Goal: Task Accomplishment & Management: Manage account settings

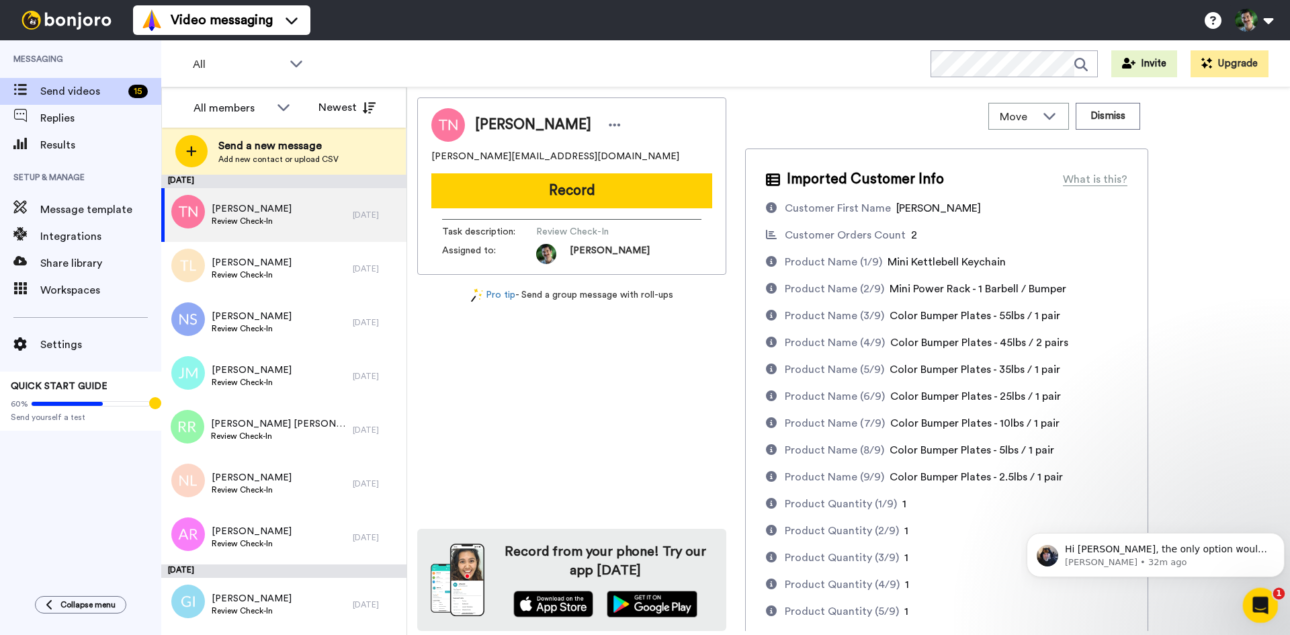
click at [1260, 603] on icon "Open Intercom Messenger" at bounding box center [1258, 603] width 22 height 22
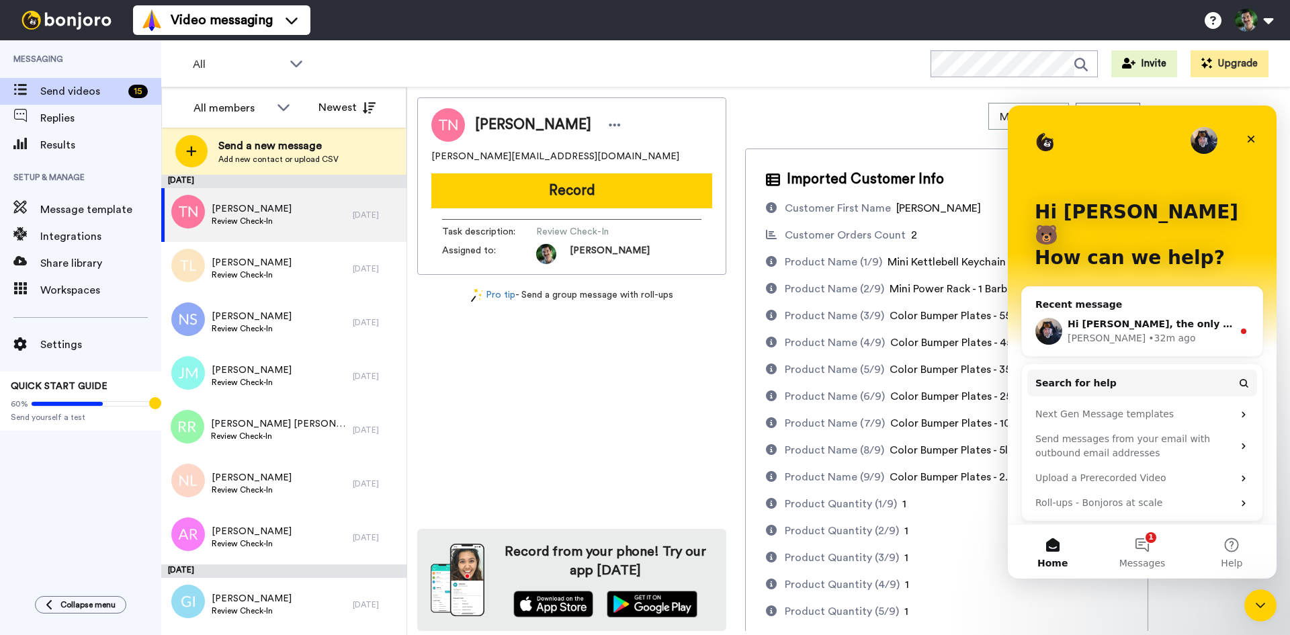
click at [1118, 326] on div "Hi Zach, the only option would be to trigger it with an integration. If you do …" at bounding box center [1142, 331] width 240 height 50
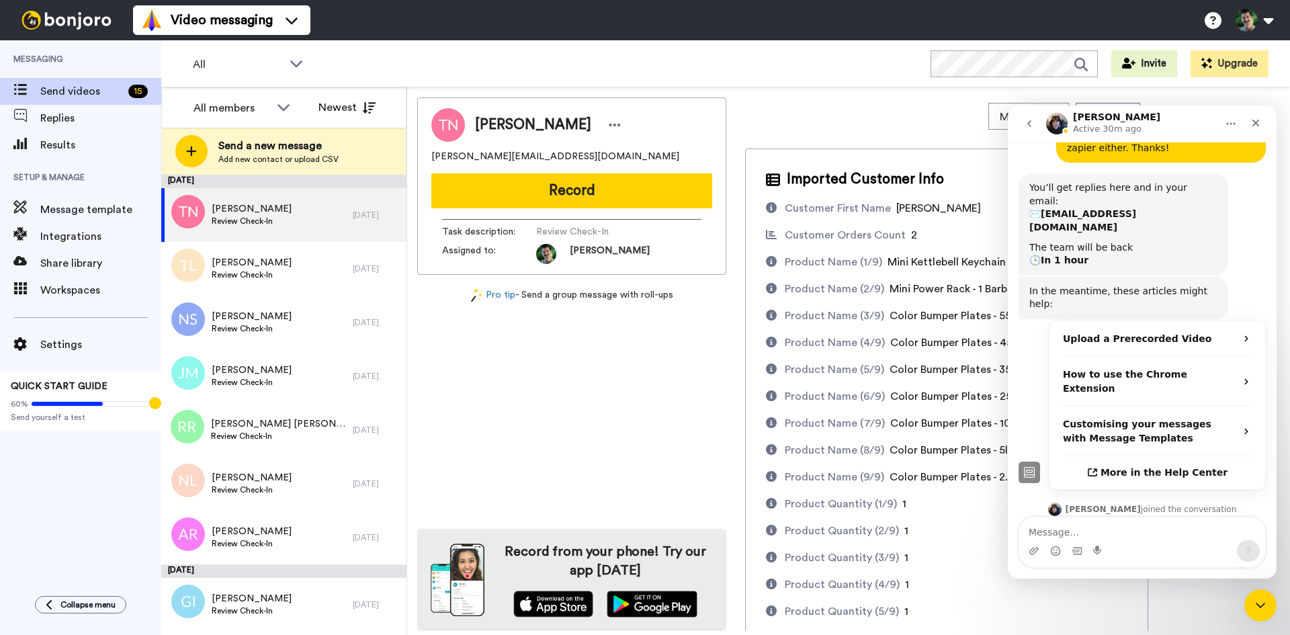
scroll to position [227, 0]
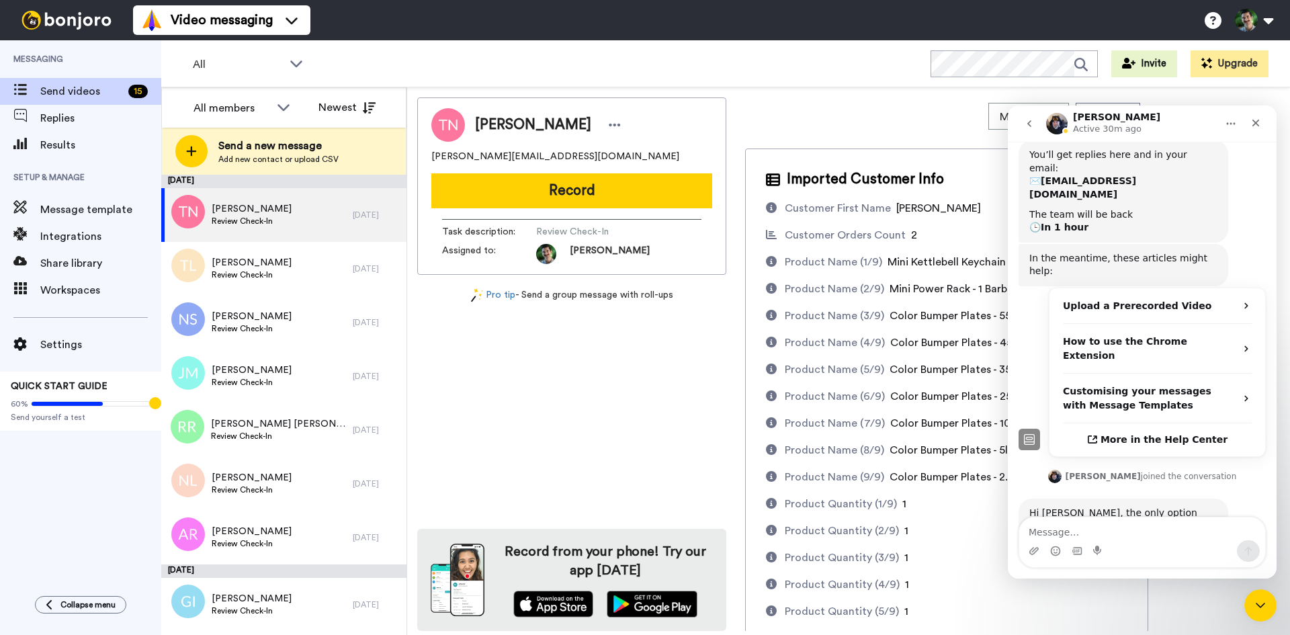
click at [1142, 518] on textarea "Message…" at bounding box center [1142, 528] width 246 height 23
type textarea "Figured so, just wanted to confirm. Thank you!"
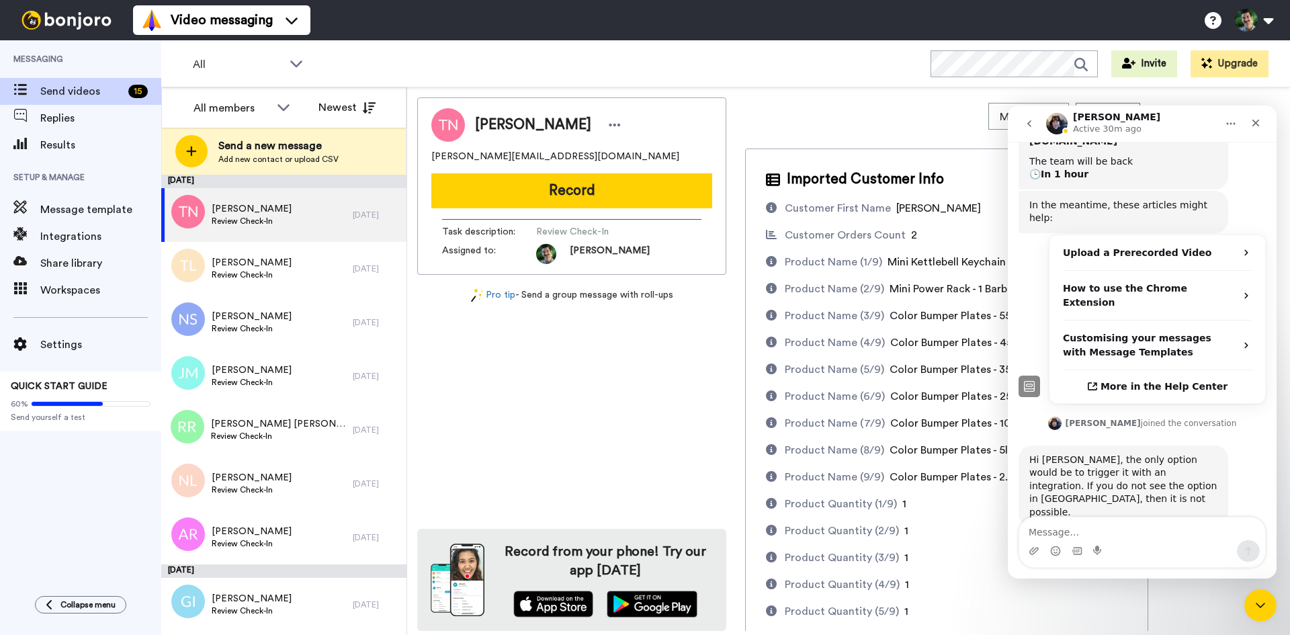
click at [768, 130] on div "Move WORKSPACES View all Thanking Task List + Add a new workspace Dismiss" at bounding box center [946, 116] width 403 height 38
click at [1258, 127] on icon "Close" at bounding box center [1255, 123] width 11 height 11
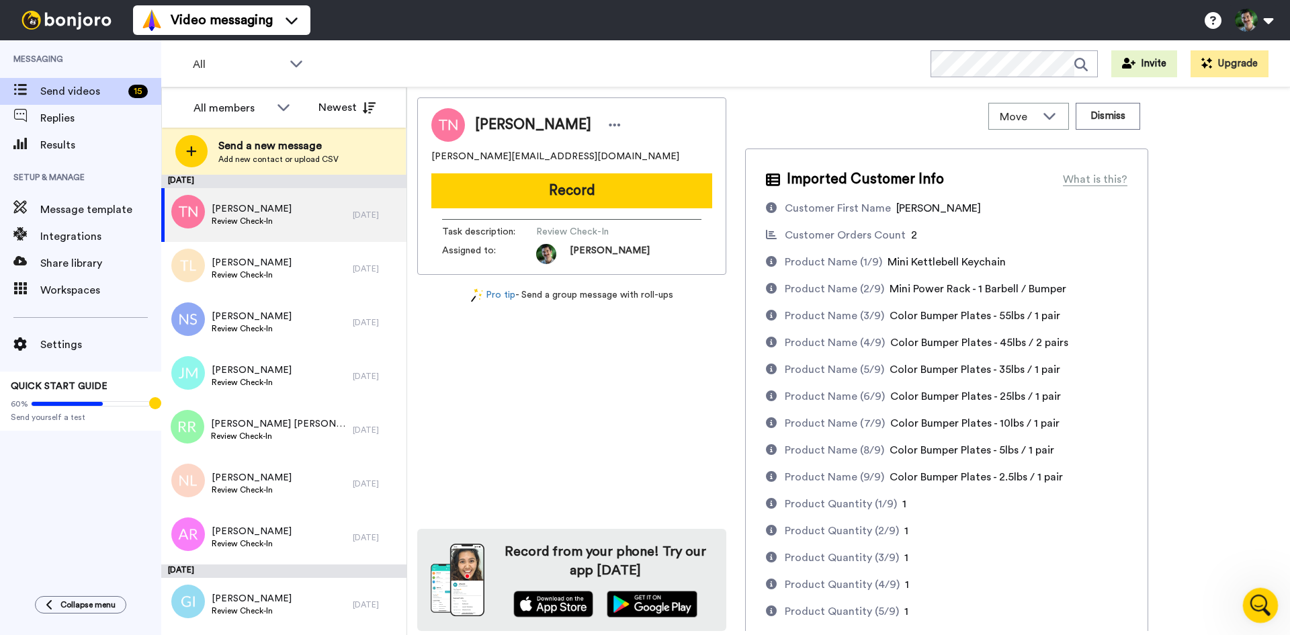
click at [1259, 610] on icon "Open Intercom Messenger" at bounding box center [1258, 603] width 22 height 22
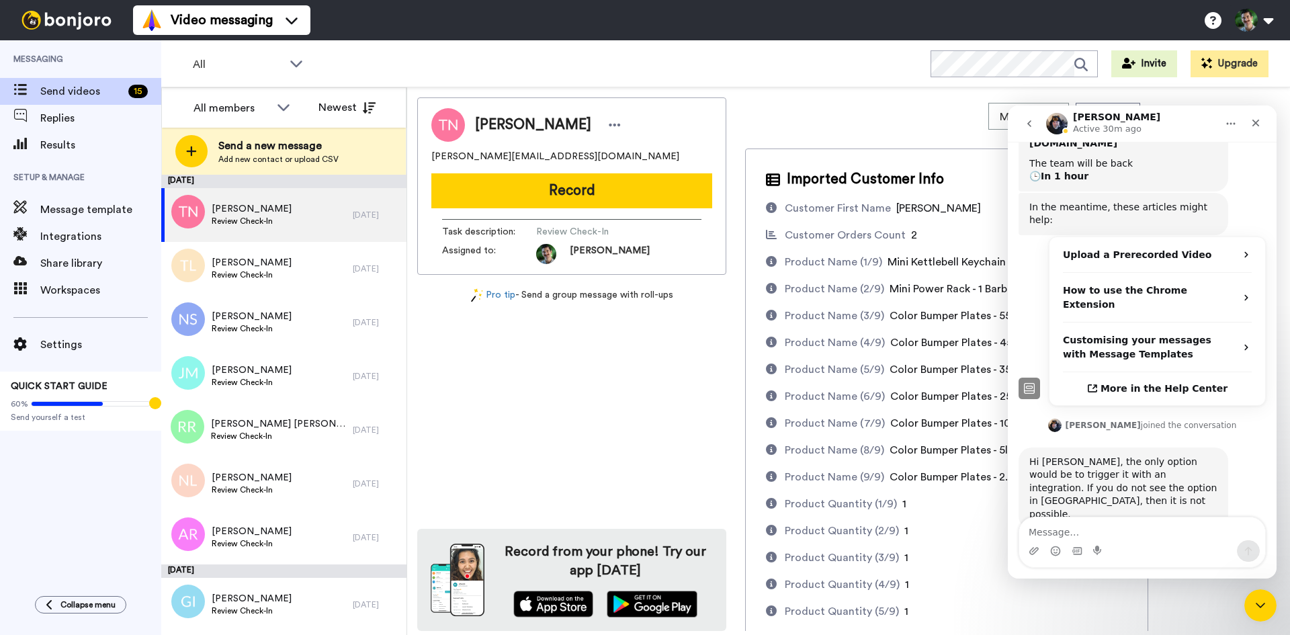
click at [1026, 125] on icon "go back" at bounding box center [1029, 123] width 11 height 11
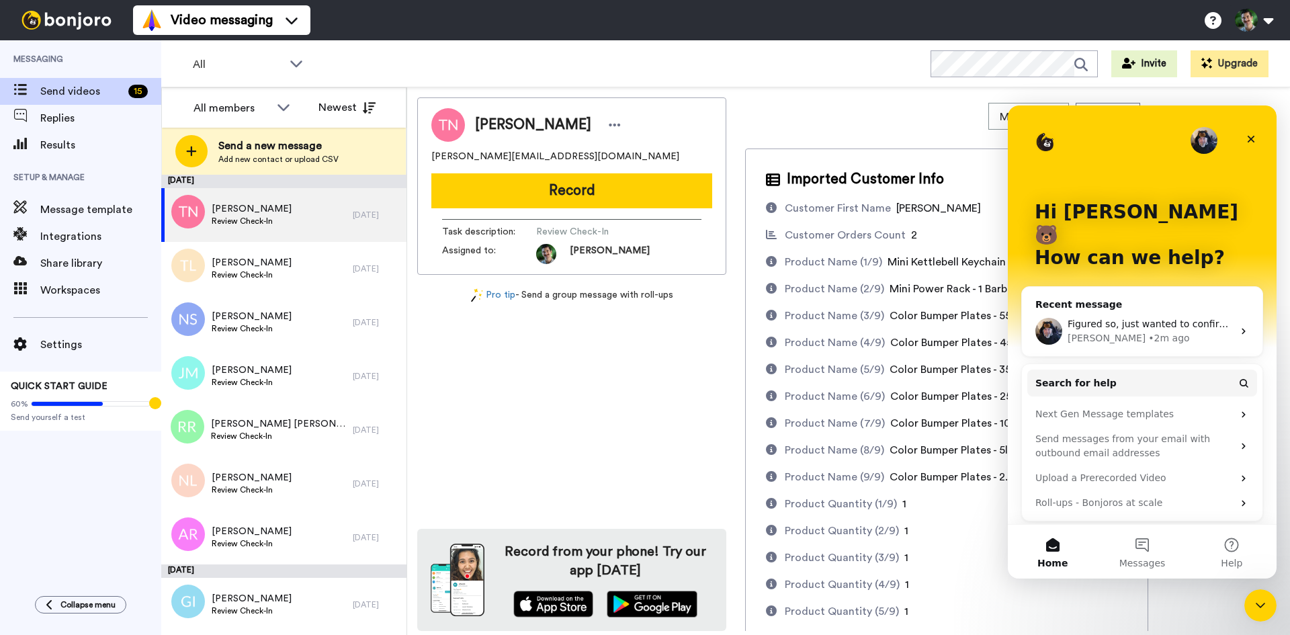
click at [1137, 318] on span "Figured so, just wanted to confirm. Thank you!" at bounding box center [1176, 323] width 219 height 11
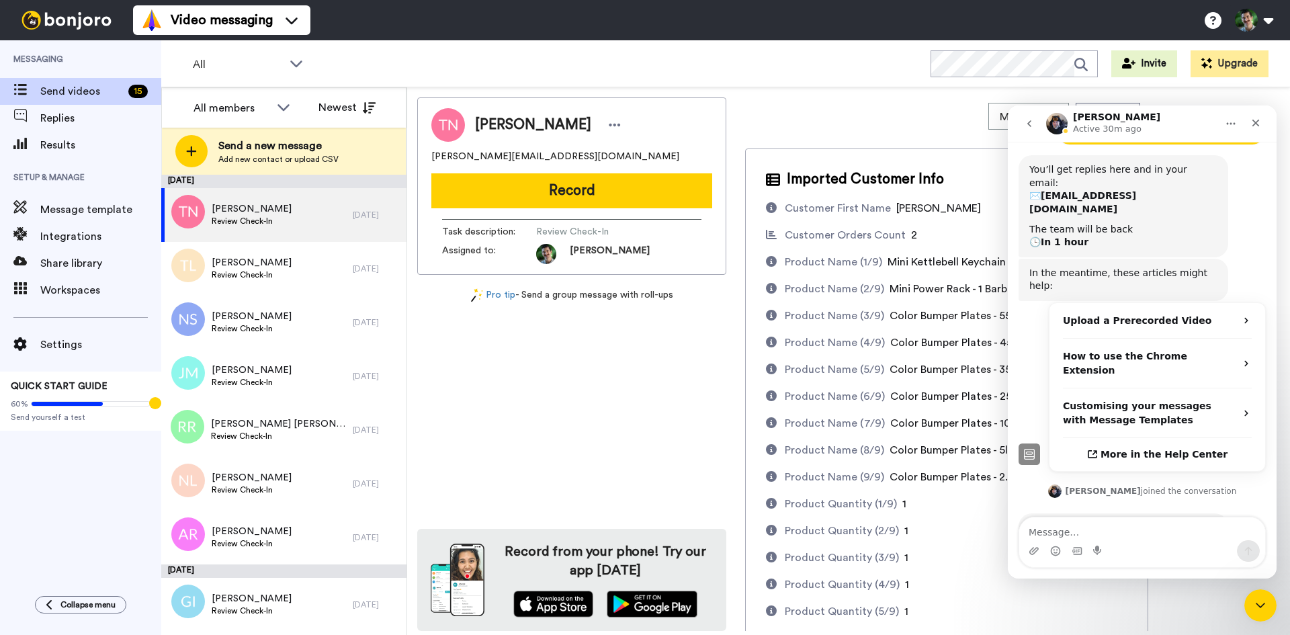
scroll to position [280, 0]
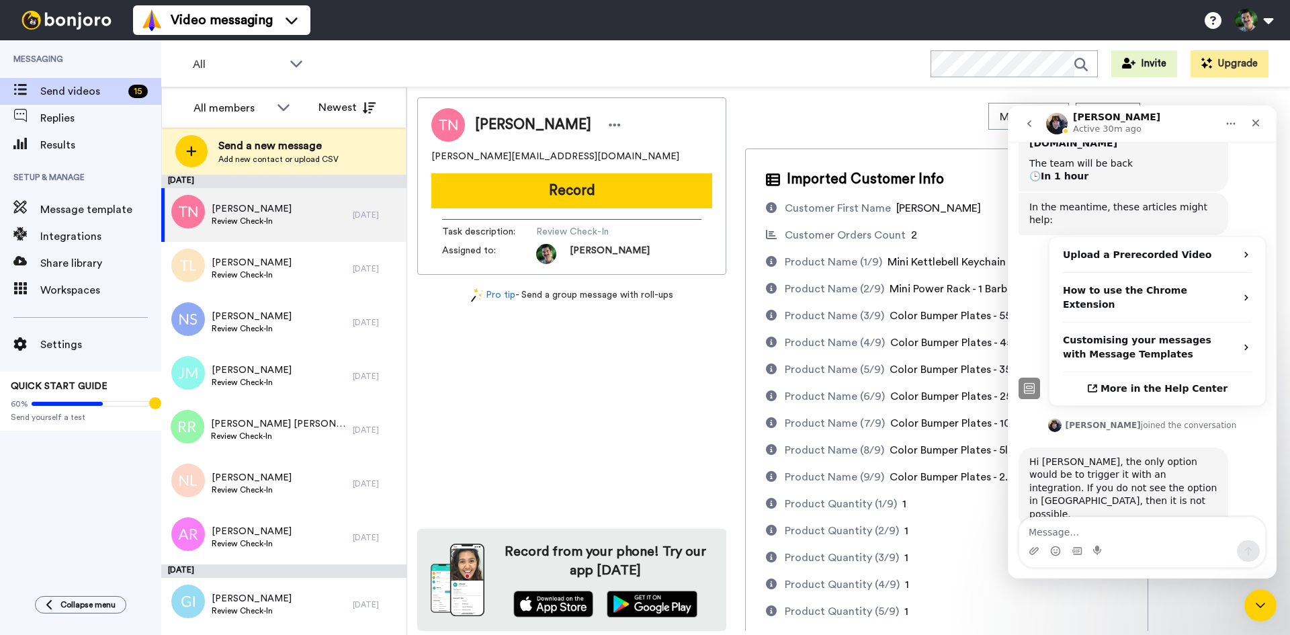
click at [1223, 125] on button "Home" at bounding box center [1231, 124] width 26 height 26
click at [1247, 130] on div "Close" at bounding box center [1255, 123] width 24 height 24
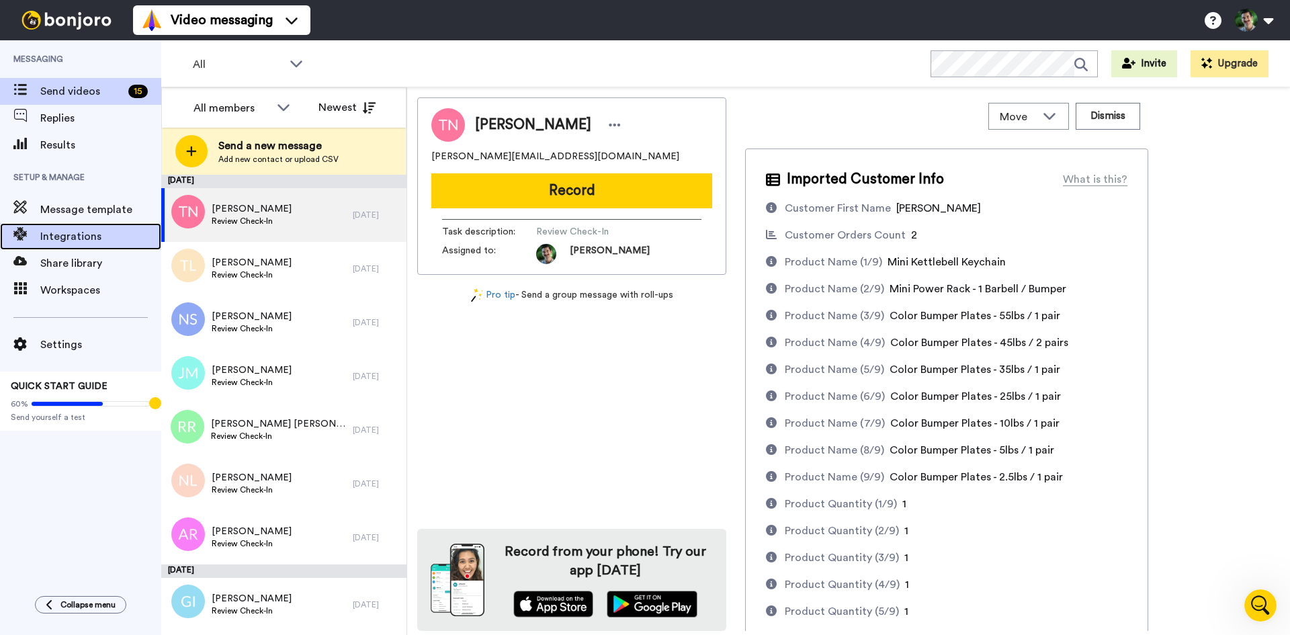
click at [78, 237] on span "Integrations" at bounding box center [100, 236] width 121 height 16
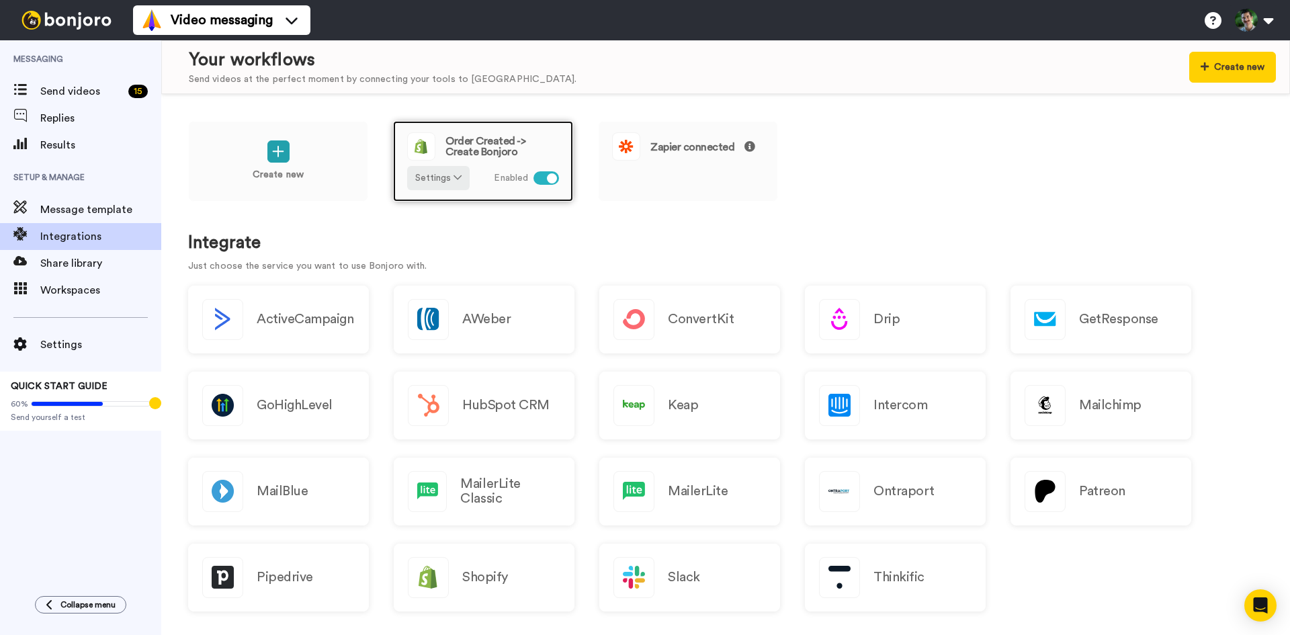
click at [498, 134] on div "Order Created -> Create Bonjoro" at bounding box center [483, 146] width 152 height 28
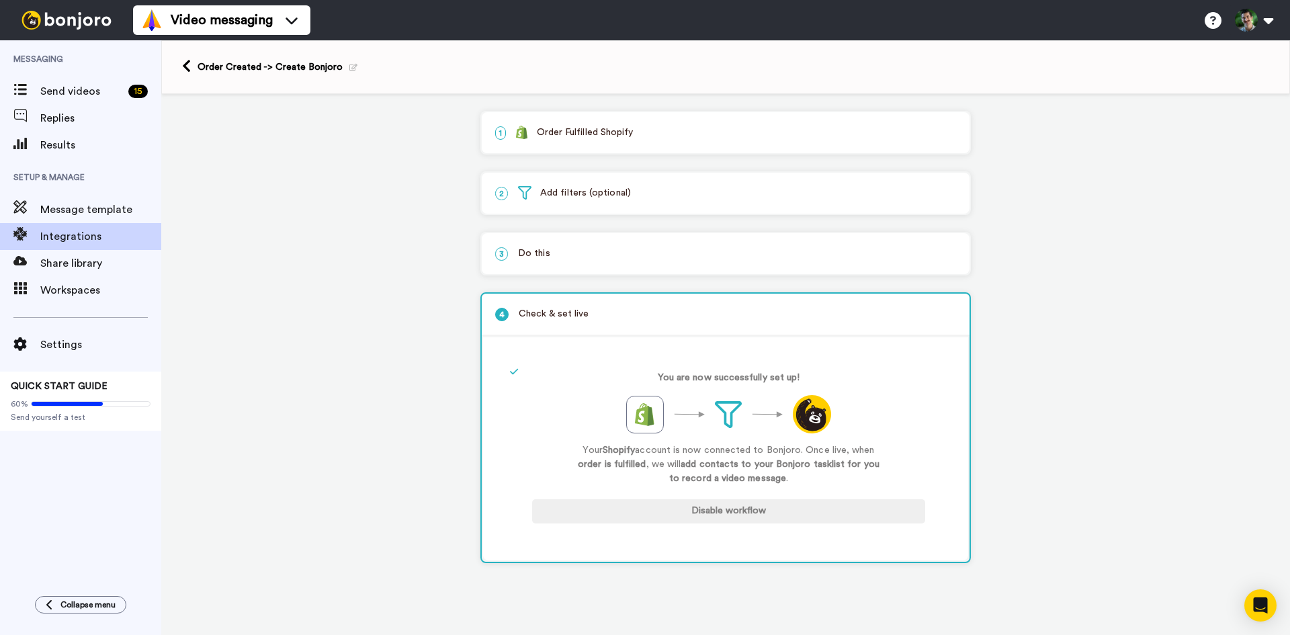
click at [539, 254] on p "3 Do this" at bounding box center [725, 254] width 461 height 14
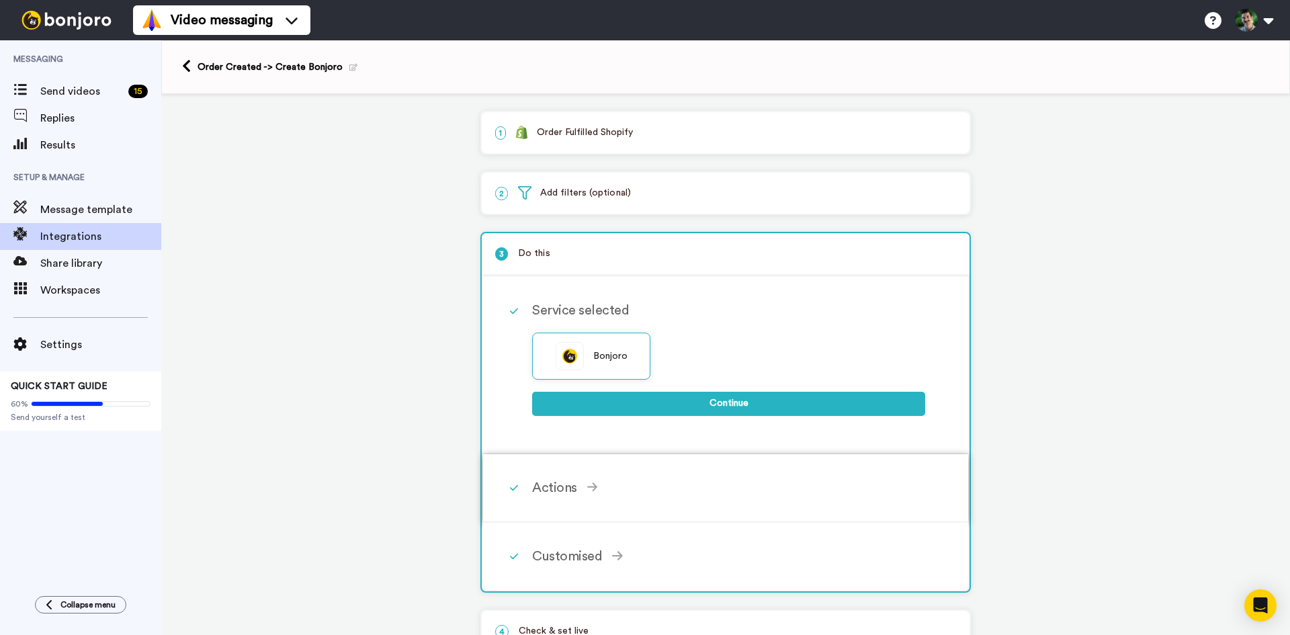
click at [572, 487] on div "Actions" at bounding box center [728, 488] width 393 height 20
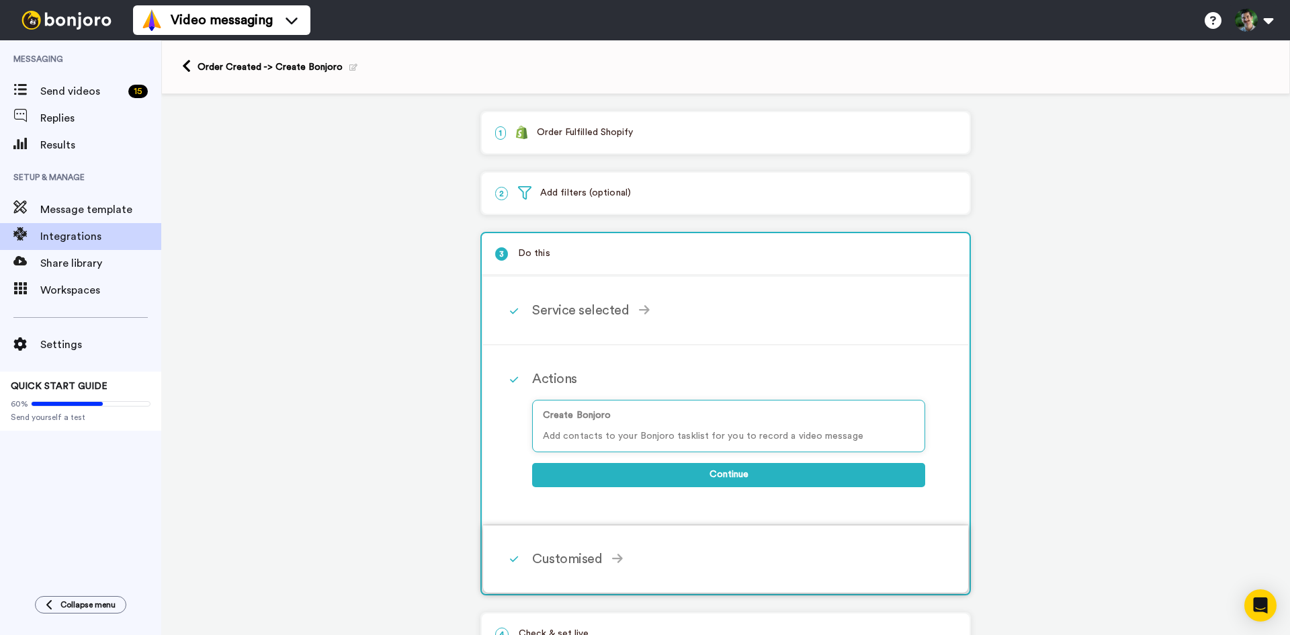
click at [554, 558] on div "Customised" at bounding box center [728, 559] width 393 height 20
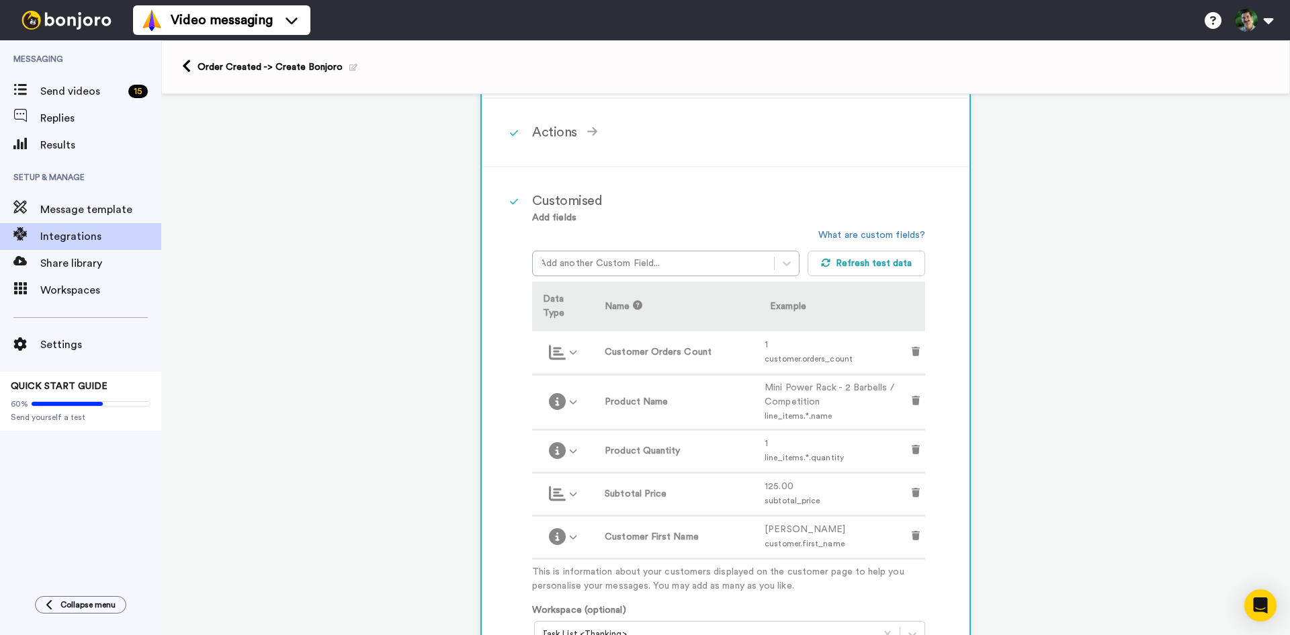
scroll to position [247, 0]
click at [914, 490] on icon at bounding box center [916, 491] width 8 height 9
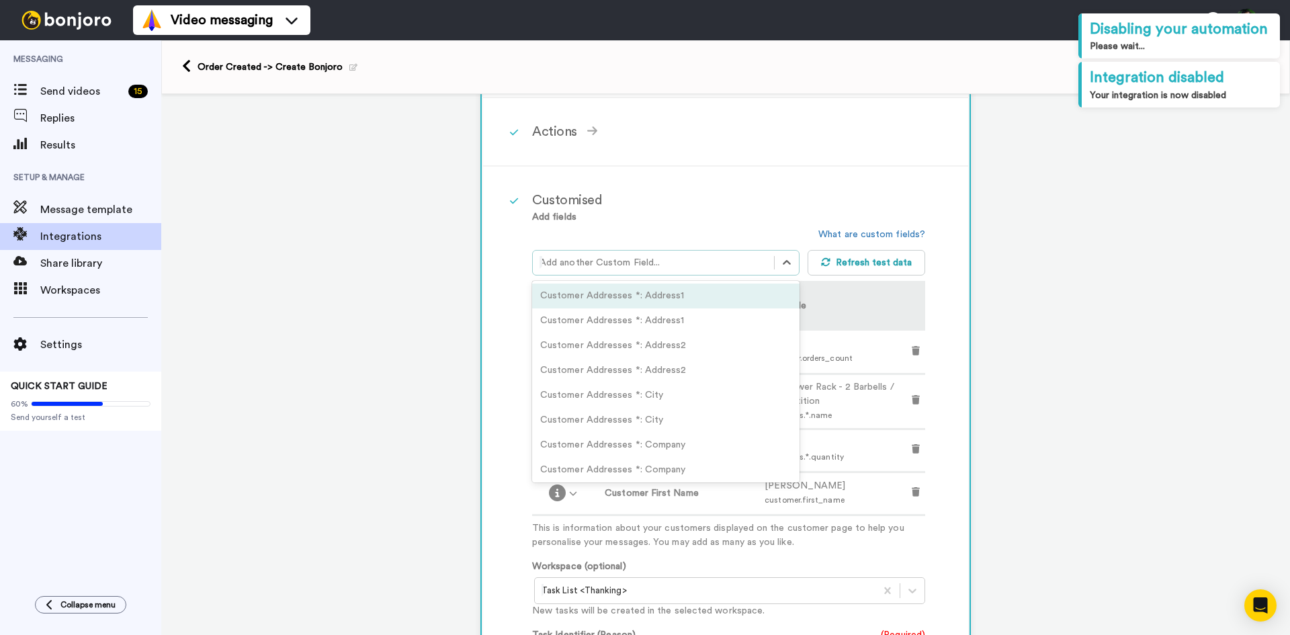
click at [684, 262] on div at bounding box center [653, 263] width 228 height 16
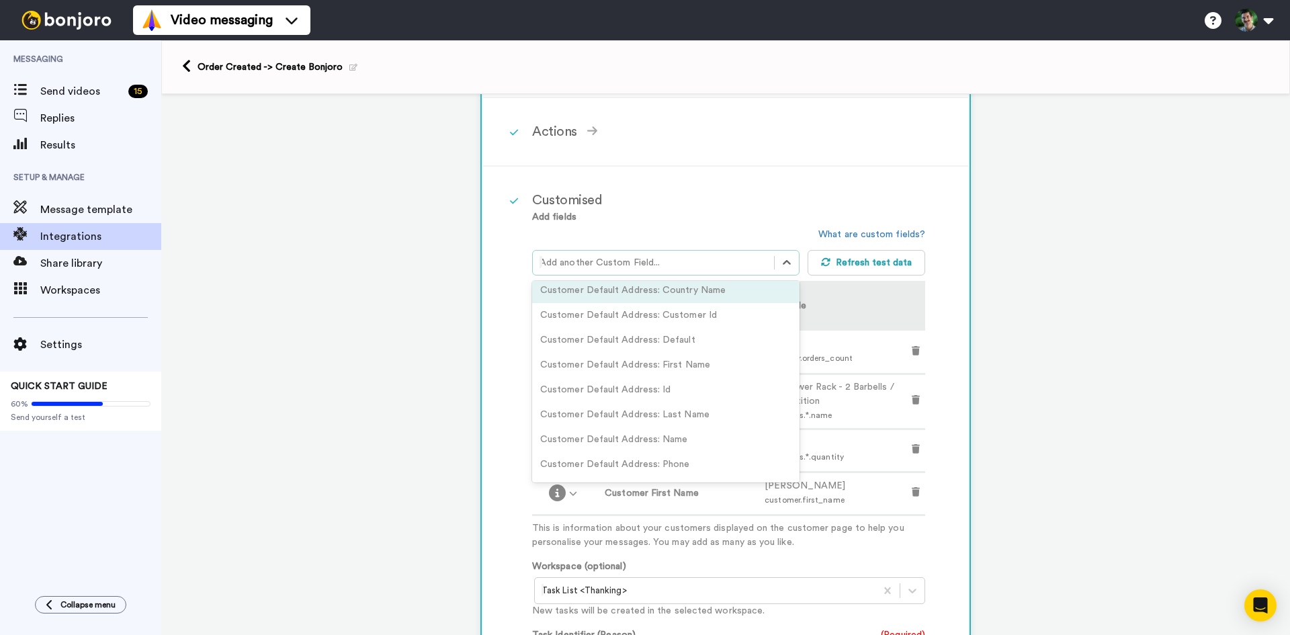
scroll to position [1076, 0]
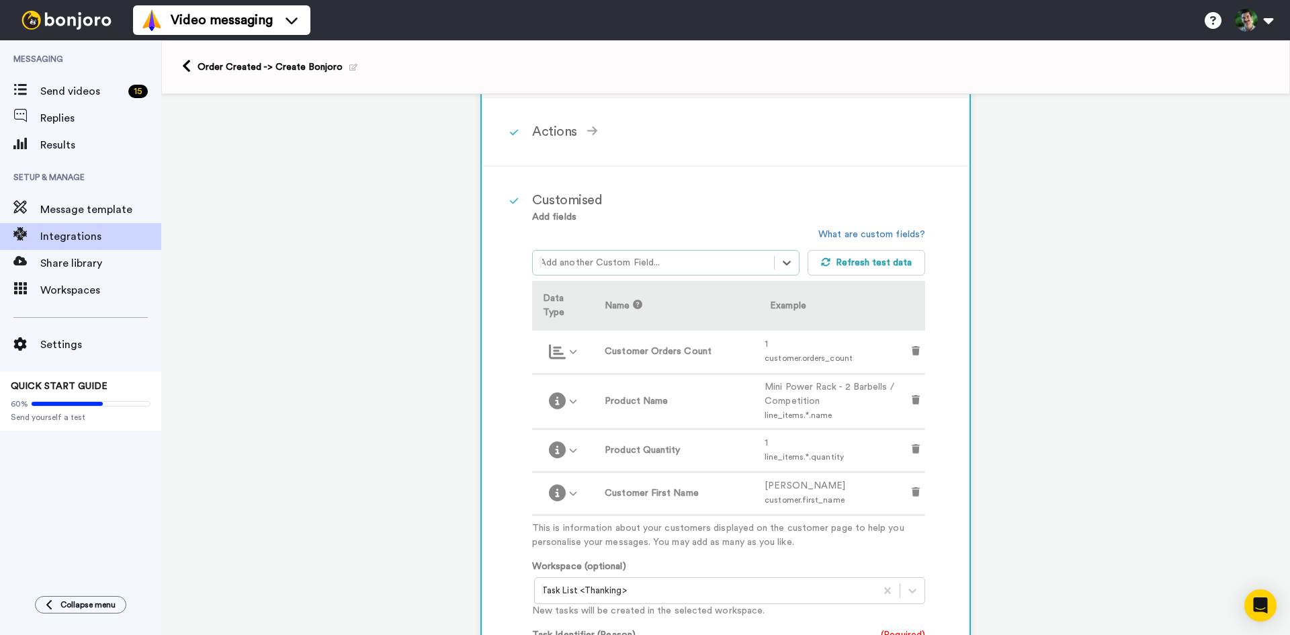
click at [620, 265] on div at bounding box center [653, 263] width 228 height 16
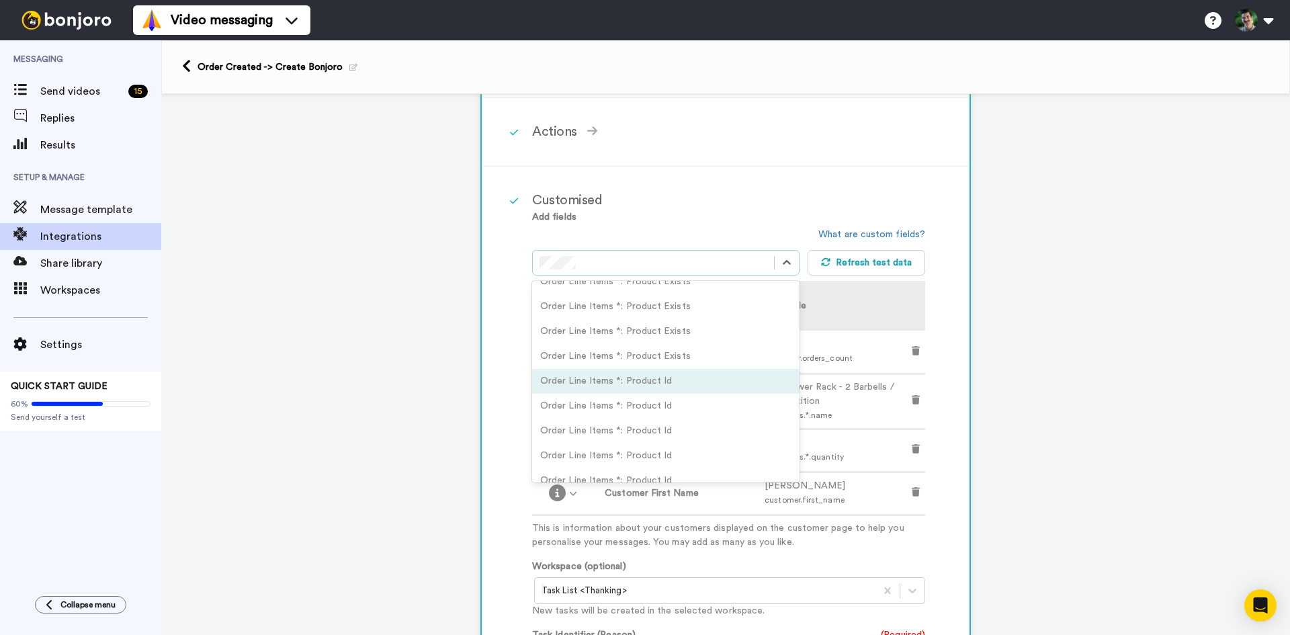
scroll to position [113, 0]
click at [661, 380] on div "Order Line Items *: Product Id" at bounding box center [665, 381] width 267 height 25
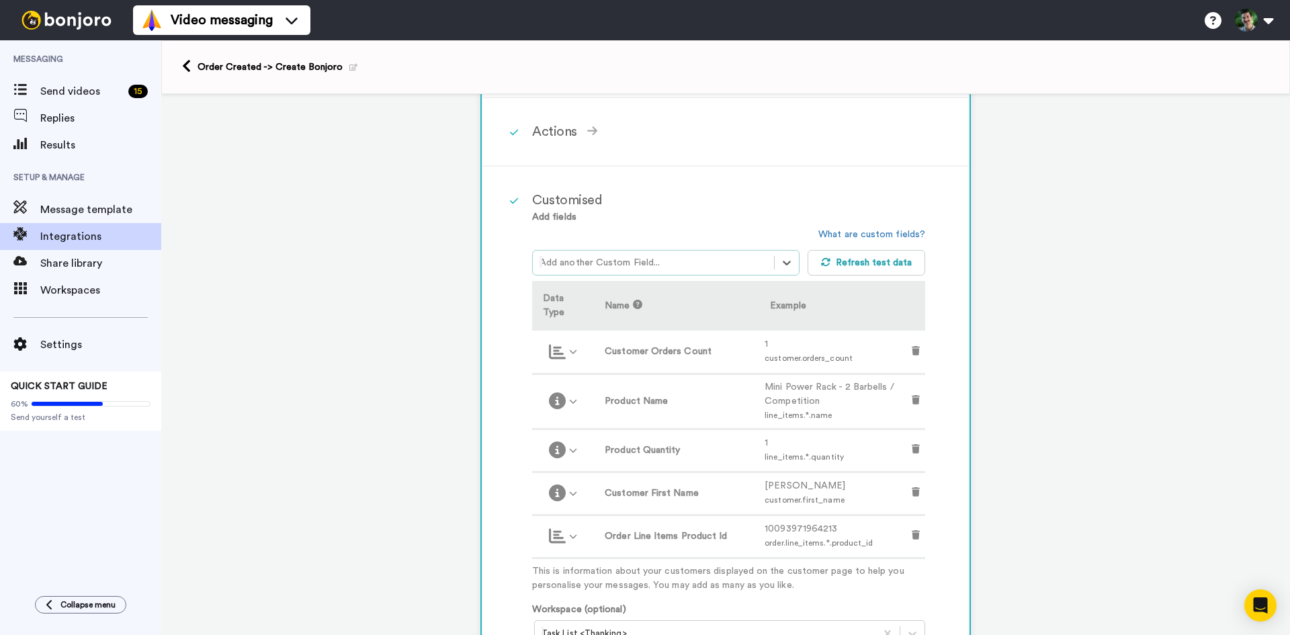
click at [917, 533] on td at bounding box center [915, 536] width 19 height 43
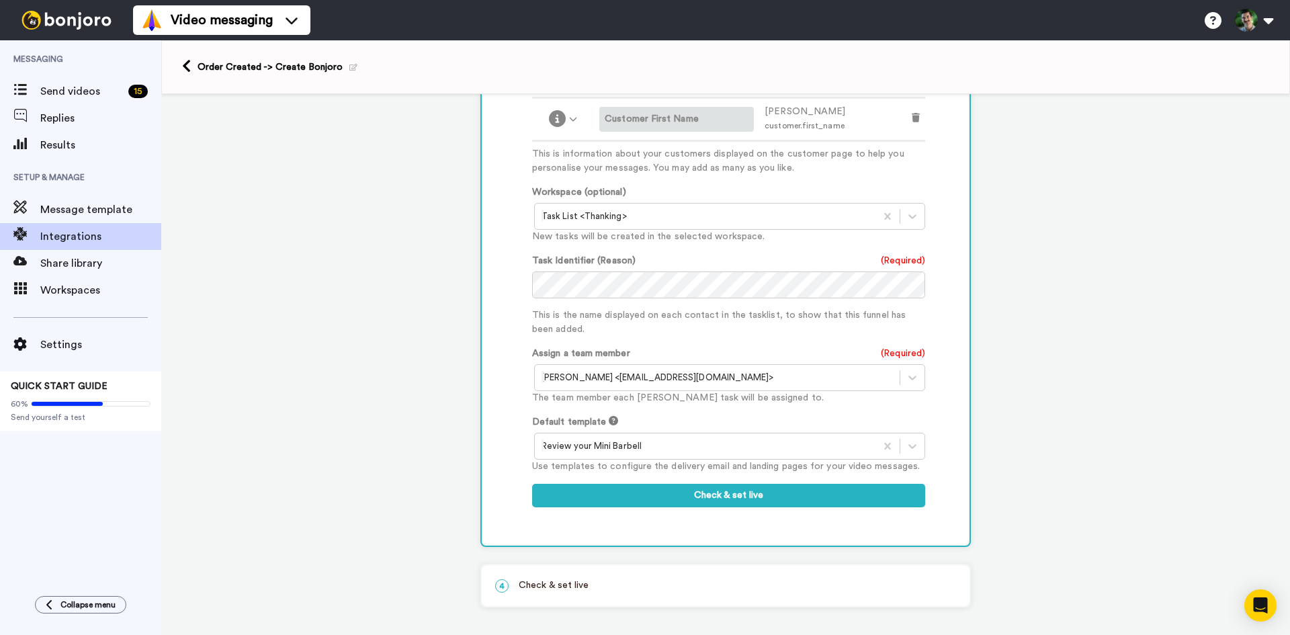
scroll to position [627, 0]
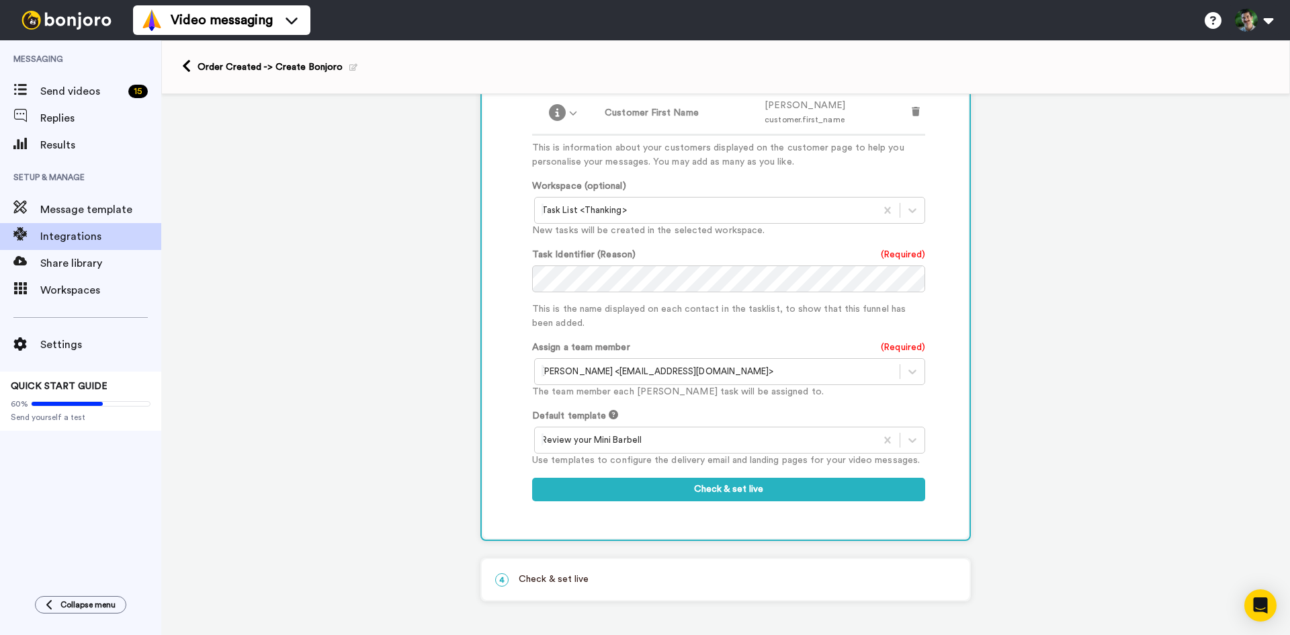
drag, startPoint x: 601, startPoint y: 621, endPoint x: 592, endPoint y: 654, distance: 33.9
click at [592, 634] on html "Video messaging Help docs Settings Messaging Send videos 15 Replies Results Set…" at bounding box center [645, 317] width 1290 height 635
click at [654, 440] on div at bounding box center [704, 440] width 327 height 16
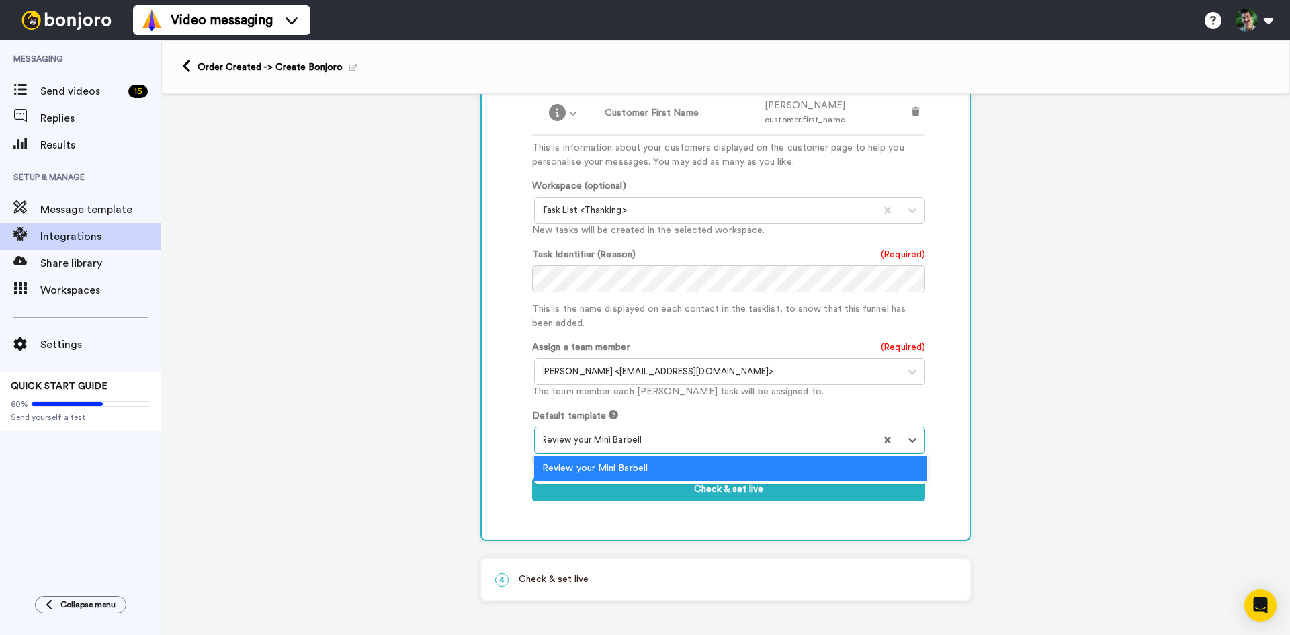
click at [654, 440] on div at bounding box center [704, 440] width 327 height 16
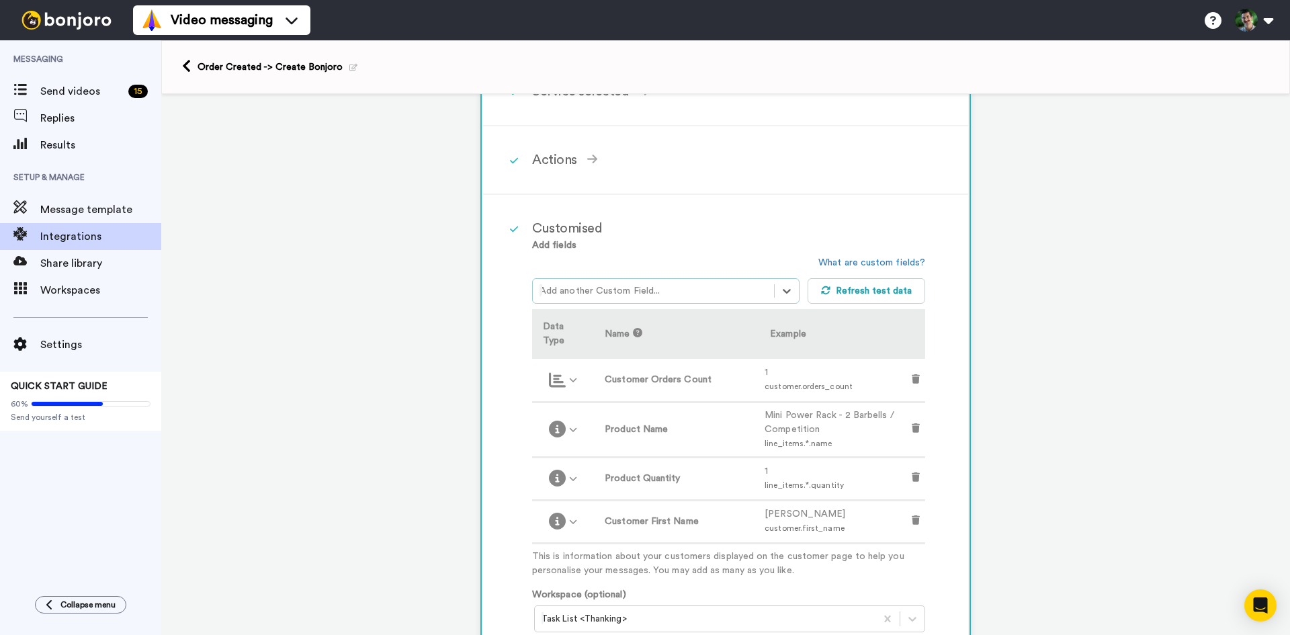
scroll to position [206, 0]
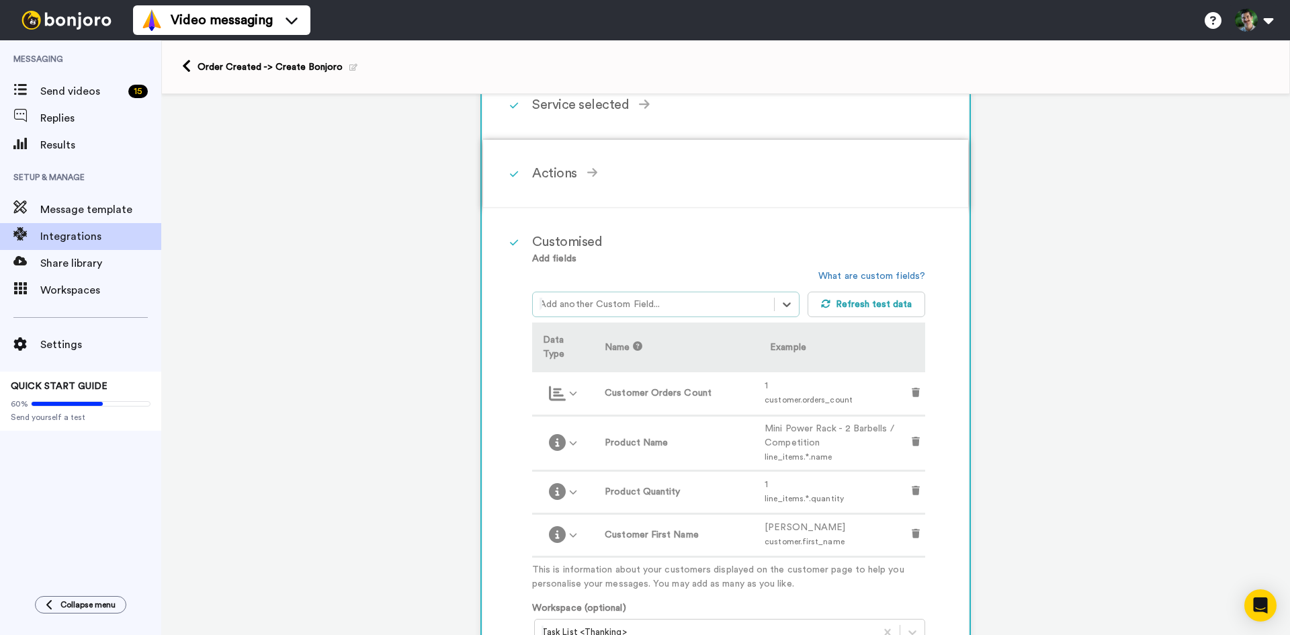
click at [560, 177] on div "Actions" at bounding box center [728, 173] width 393 height 20
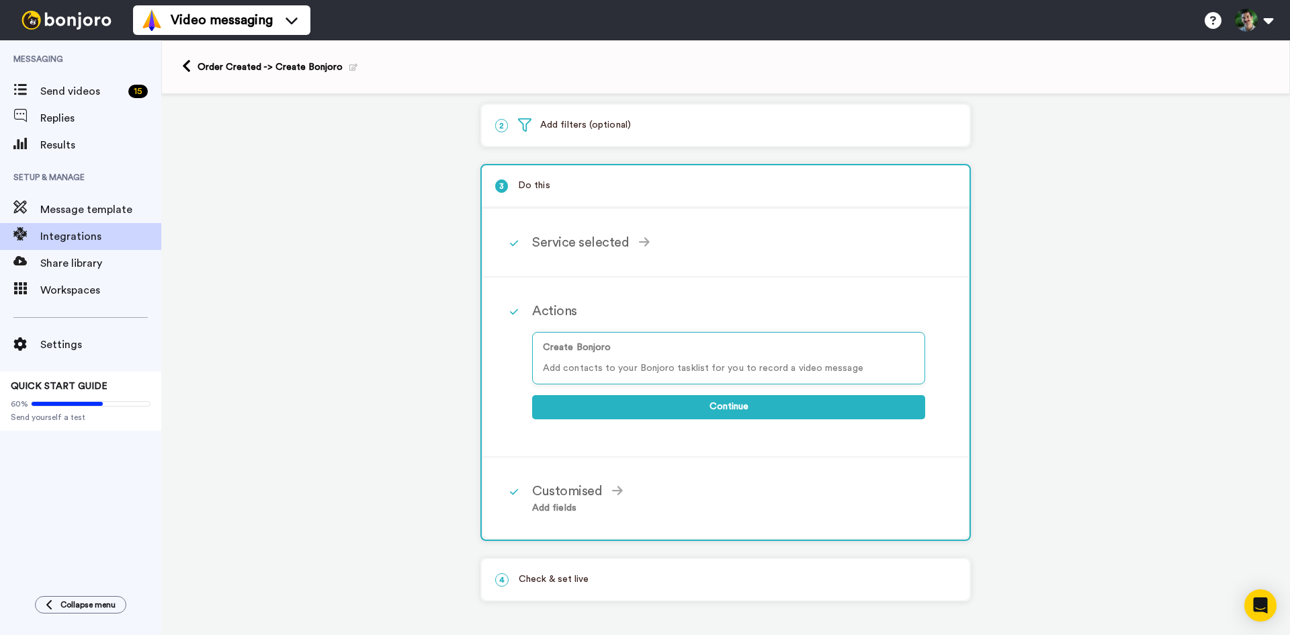
scroll to position [54, 0]
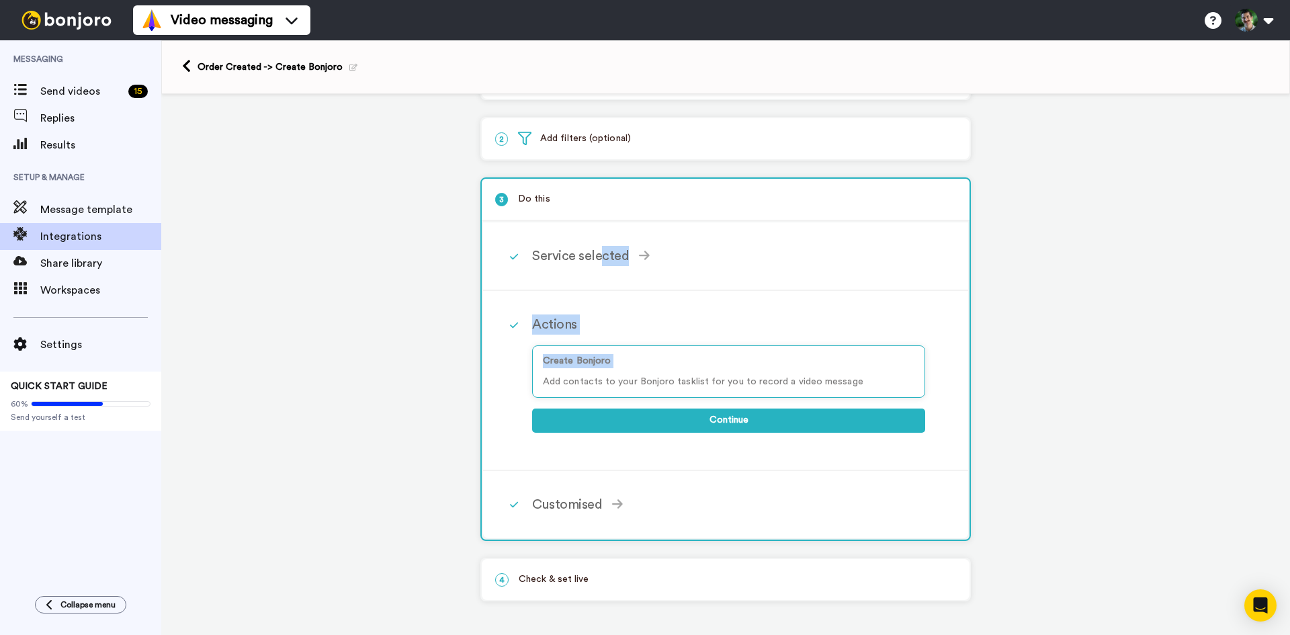
drag, startPoint x: 564, startPoint y: 341, endPoint x: 539, endPoint y: 404, distance: 67.5
click at [539, 404] on div "Service selected Bonjoro Continue Actions Create Bonjoro Add contacts to your B…" at bounding box center [726, 380] width 488 height 318
click at [625, 267] on div "Service selected Bonjoro Continue" at bounding box center [743, 256] width 423 height 40
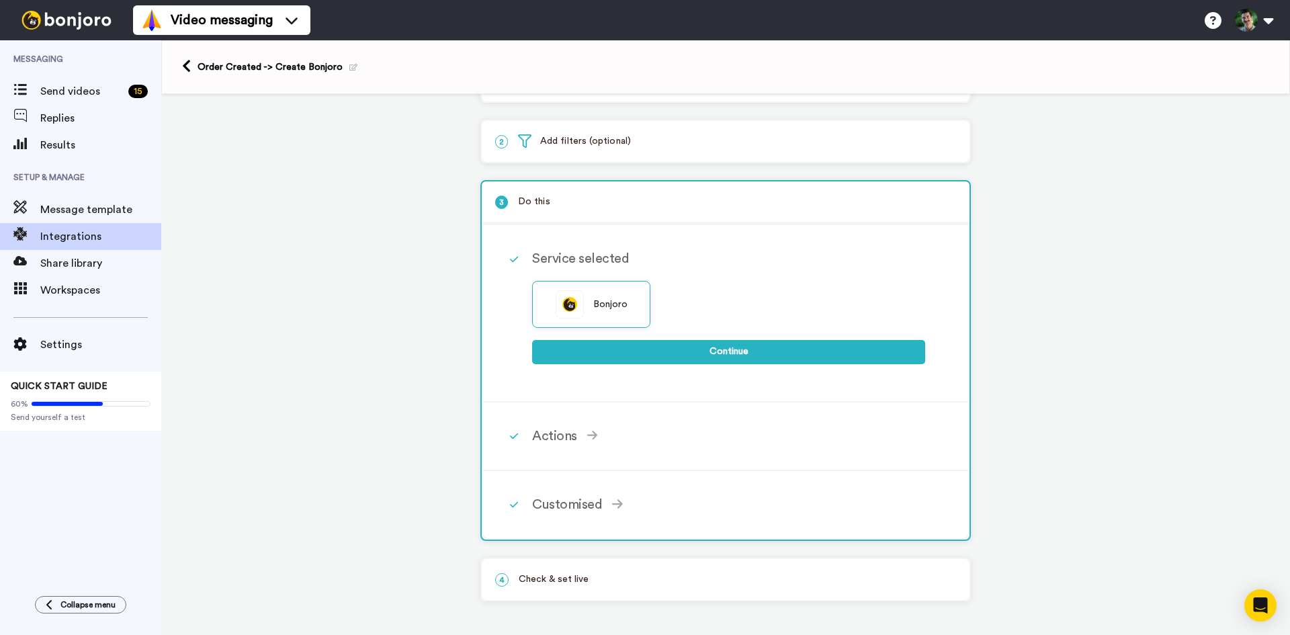
scroll to position [0, 0]
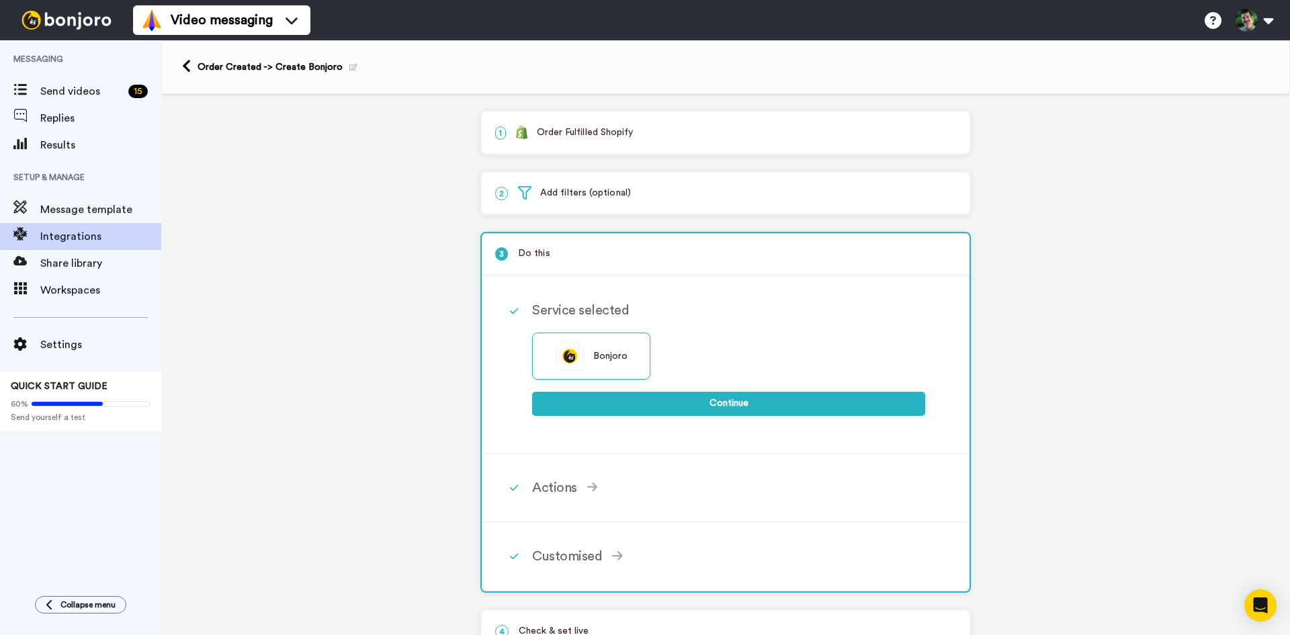
click at [581, 206] on div "2 Add filters (optional)" at bounding box center [726, 193] width 488 height 41
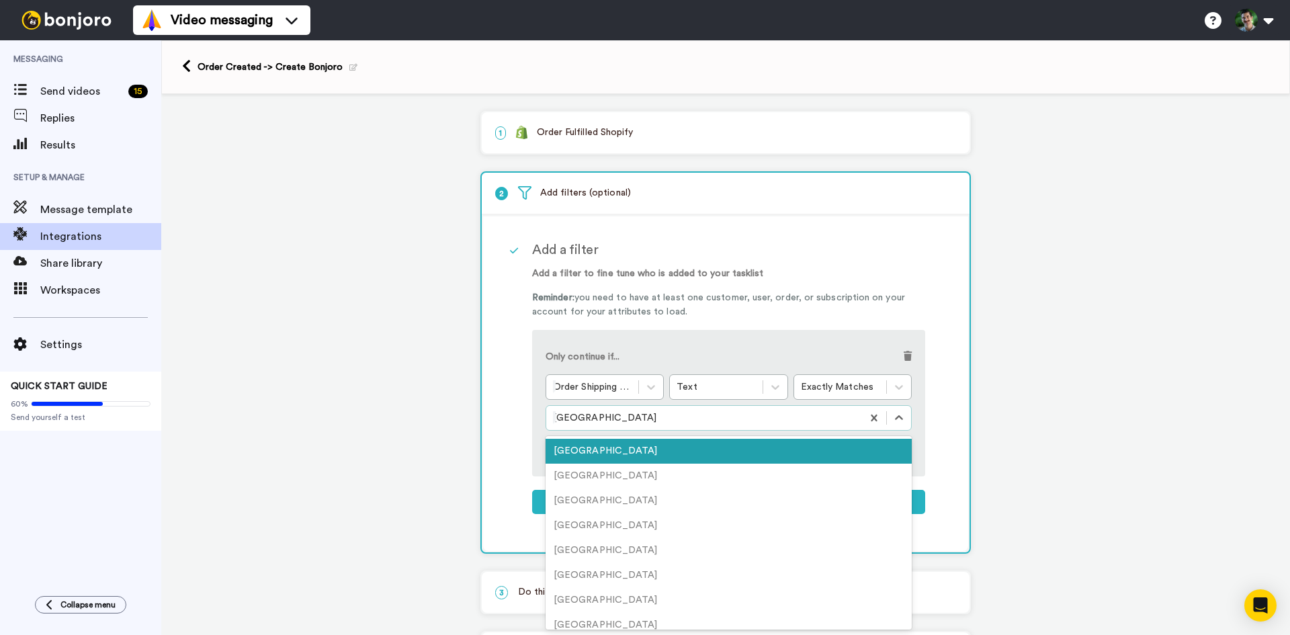
click at [655, 420] on div at bounding box center [704, 418] width 302 height 16
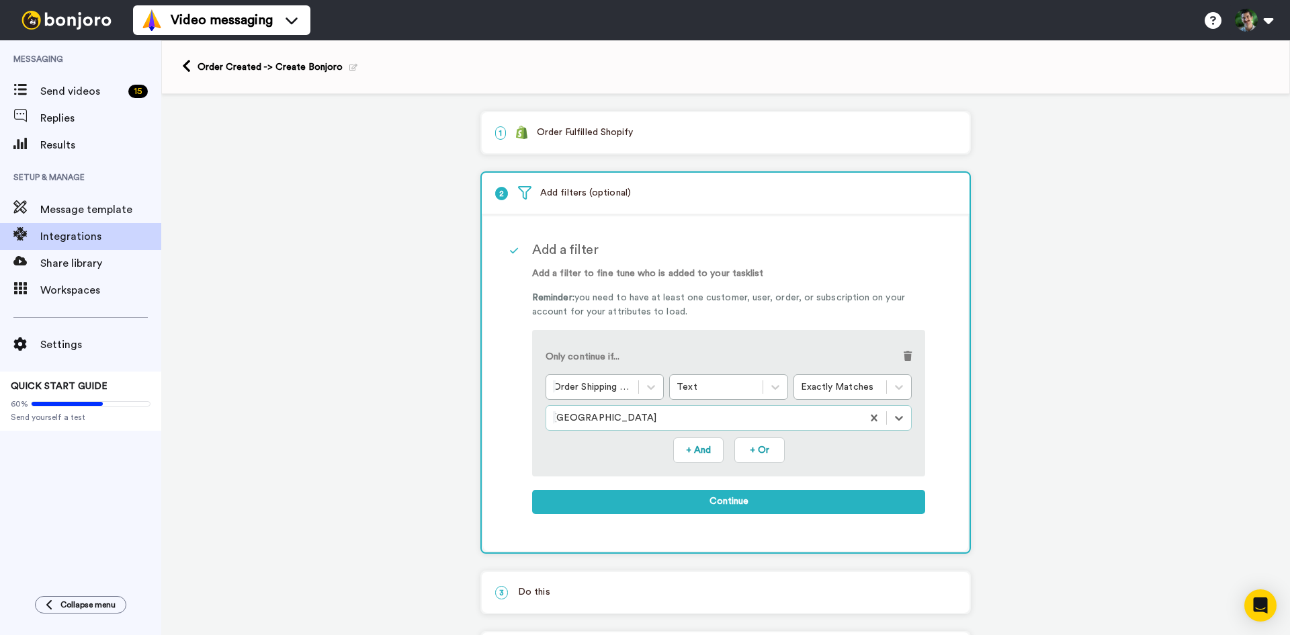
click at [655, 420] on div at bounding box center [704, 418] width 302 height 16
click at [608, 385] on div at bounding box center [592, 387] width 79 height 16
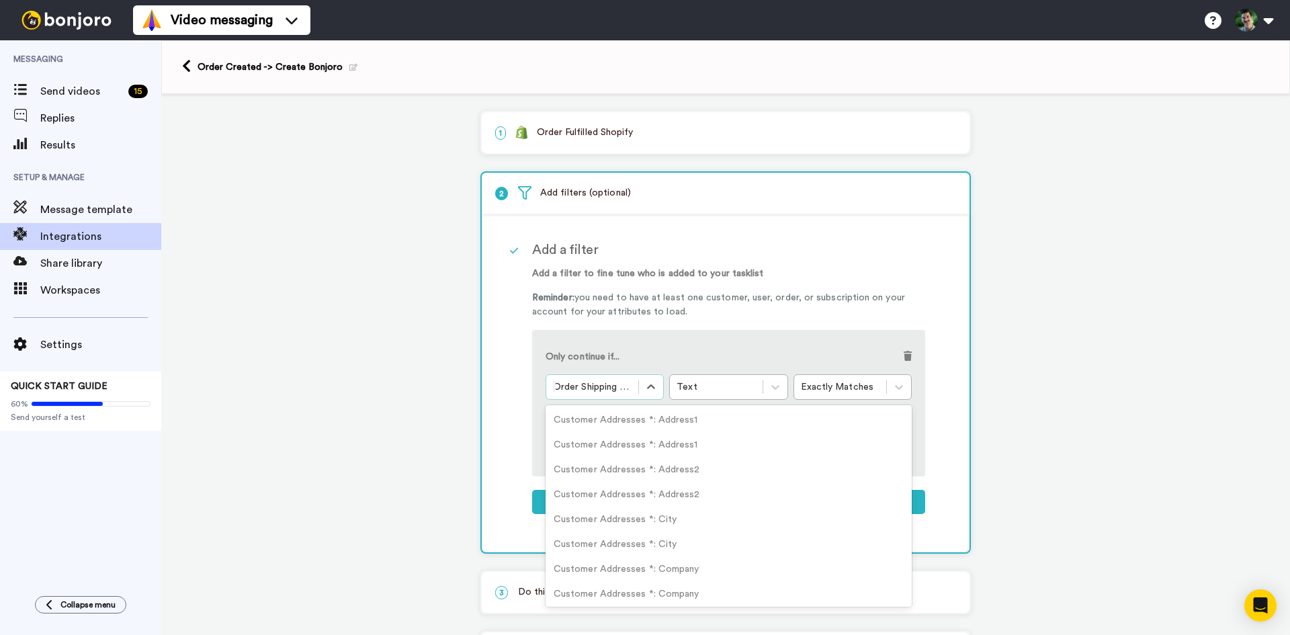
scroll to position [13628, 0]
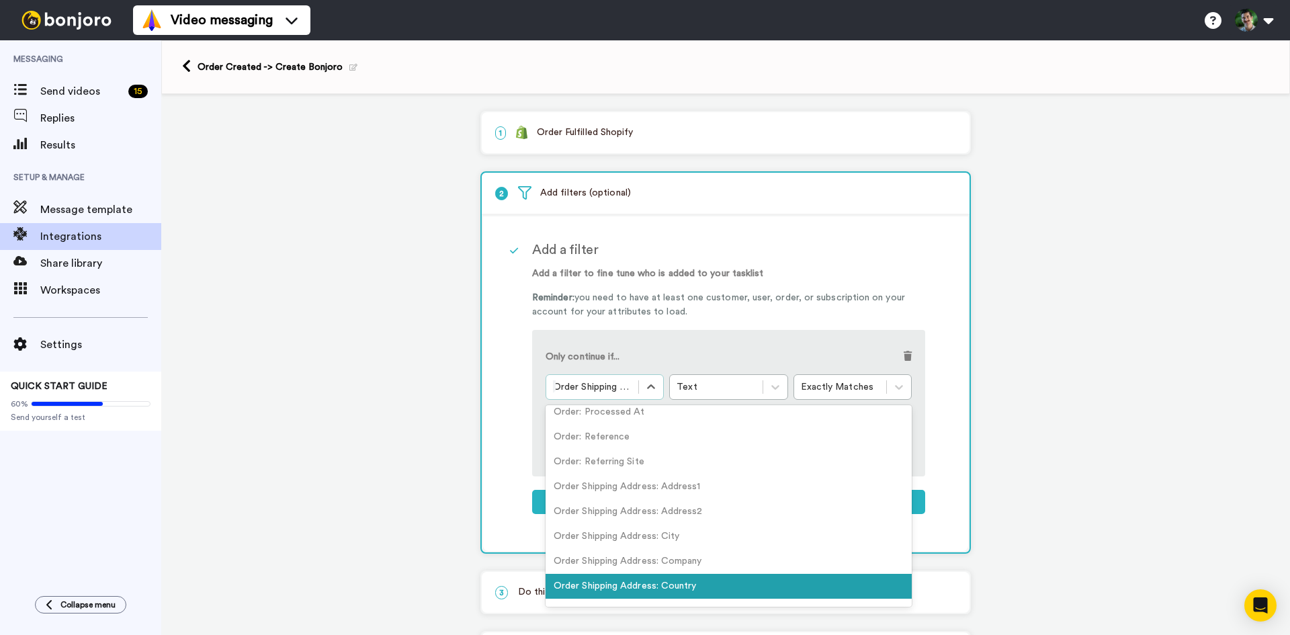
click at [608, 385] on div at bounding box center [592, 387] width 79 height 16
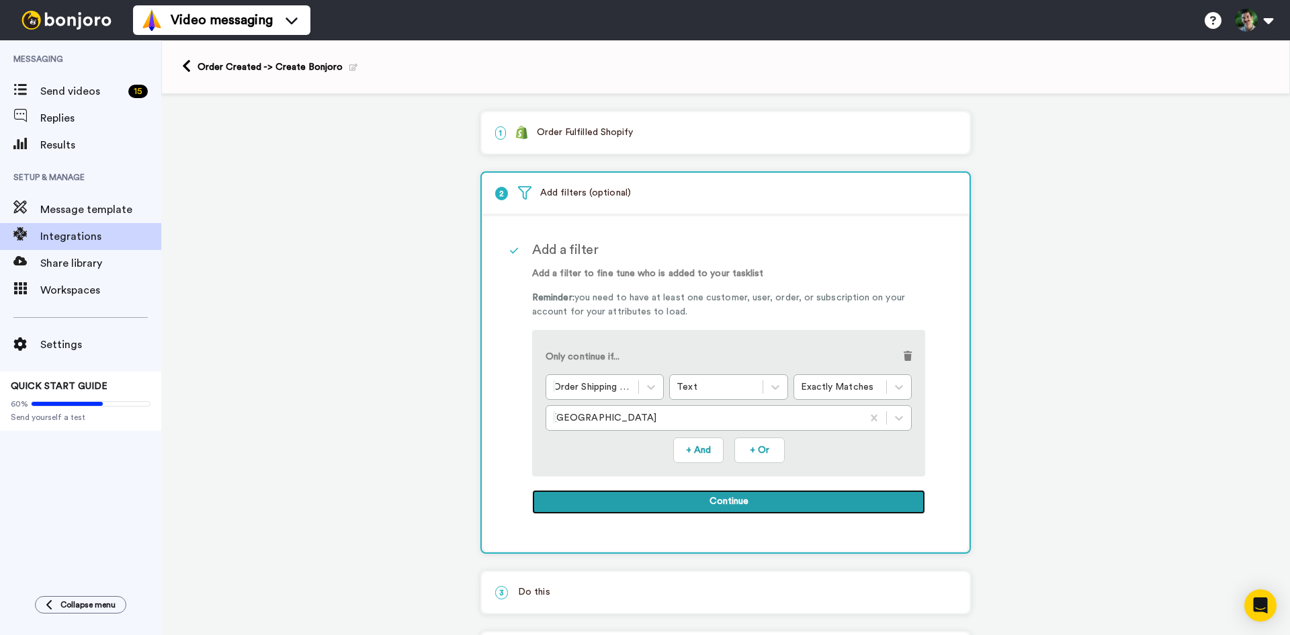
click at [652, 502] on button "Continue" at bounding box center [728, 502] width 393 height 24
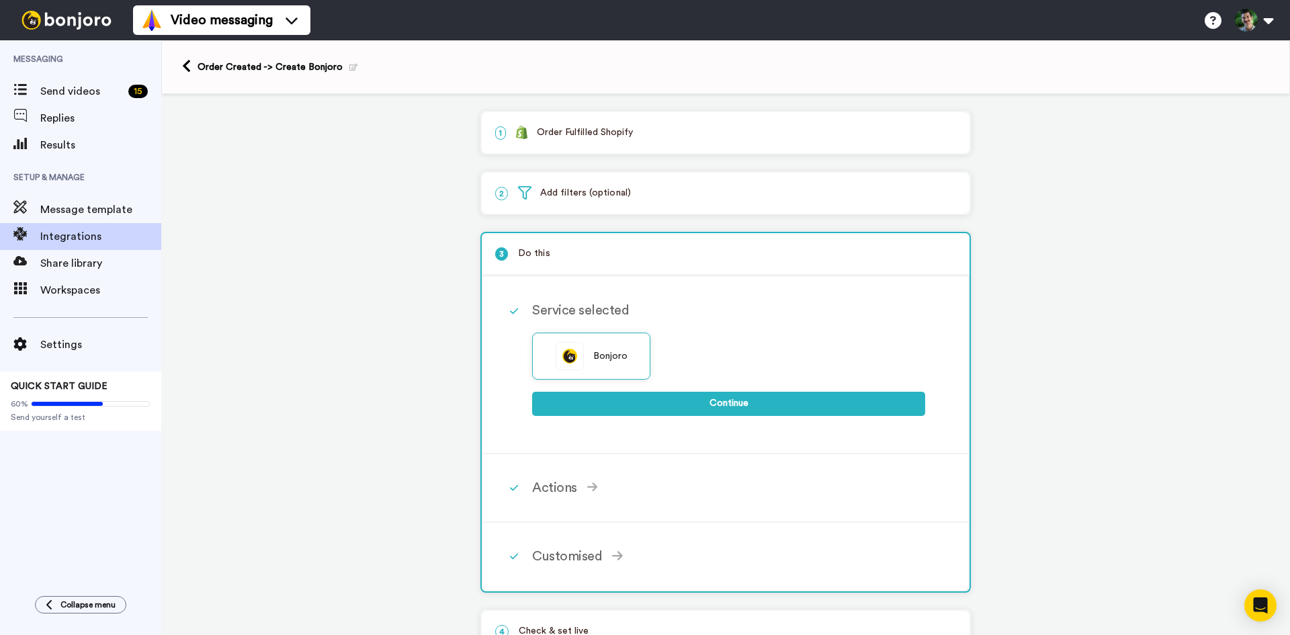
click at [573, 201] on div "2 Add filters (optional)" at bounding box center [726, 193] width 488 height 41
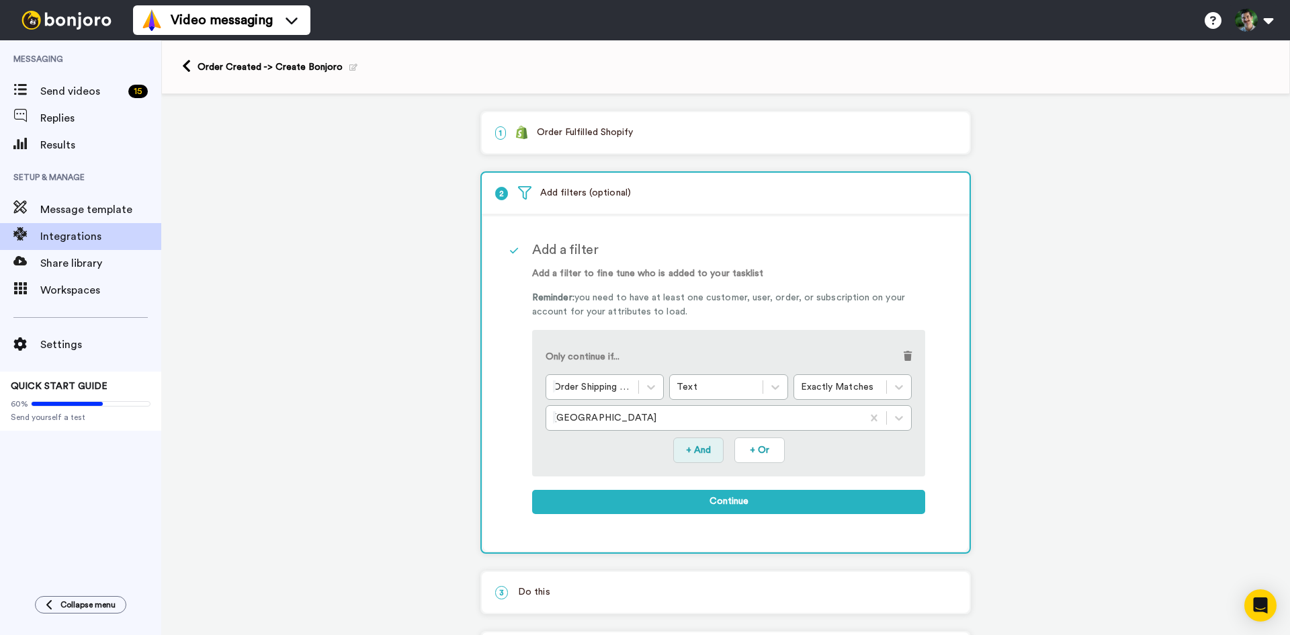
click at [694, 447] on button "+ And" at bounding box center [698, 450] width 50 height 26
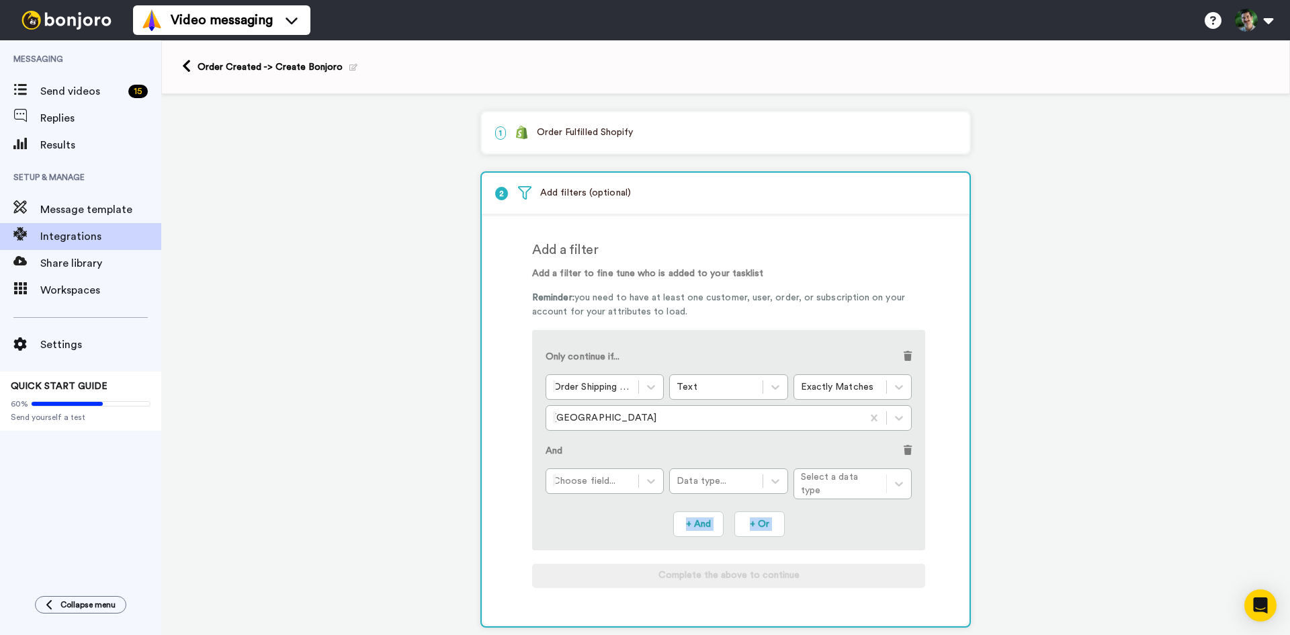
drag, startPoint x: 579, startPoint y: 519, endPoint x: 502, endPoint y: 660, distance: 161.4
click at [502, 634] on html "Video messaging Help docs Settings Messaging Send videos 15 Replies Results Set…" at bounding box center [645, 317] width 1290 height 635
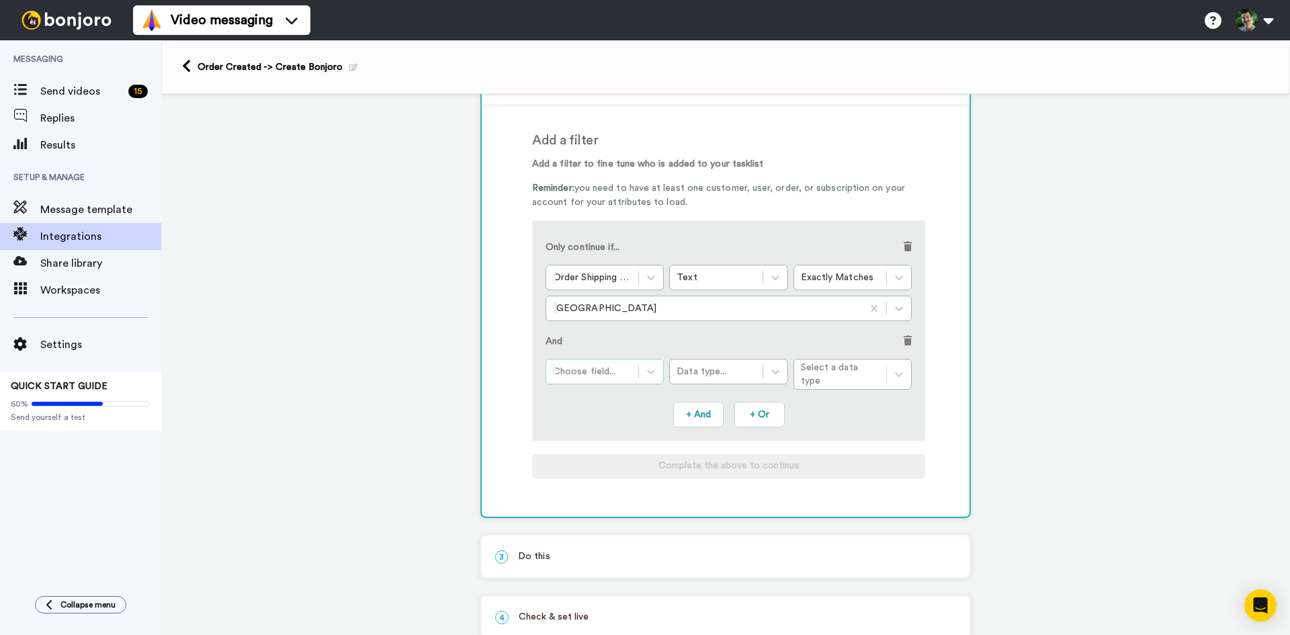
click at [629, 370] on div "Choose field..." at bounding box center [592, 371] width 92 height 21
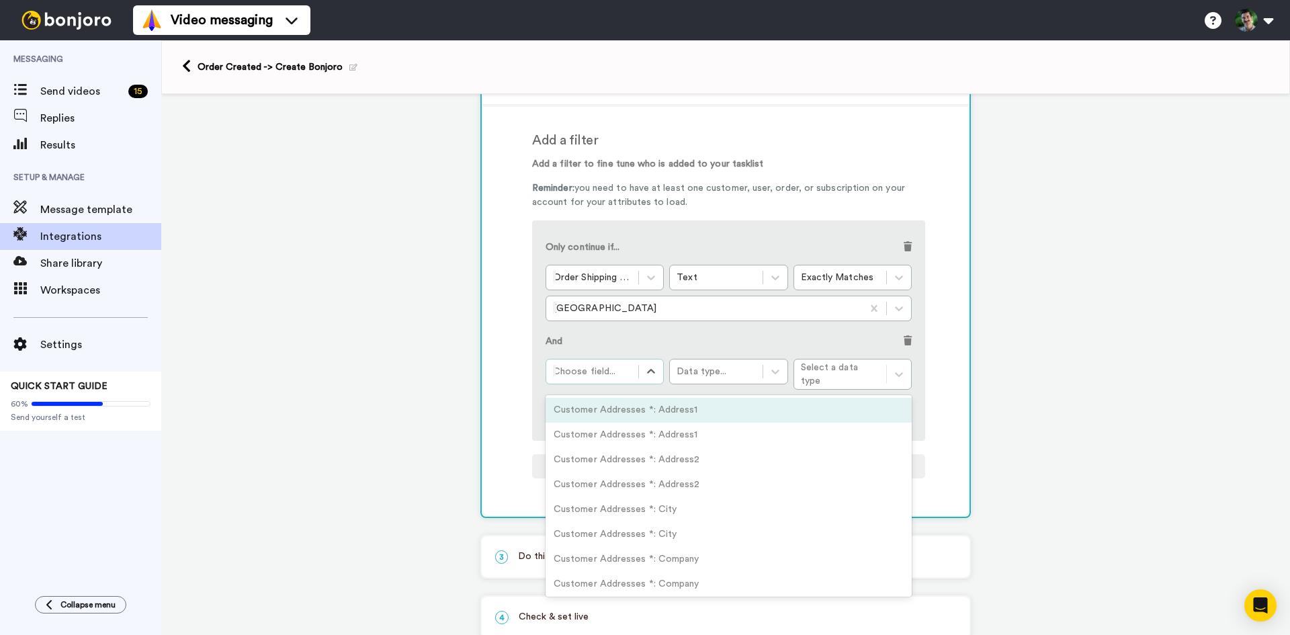
click at [465, 314] on div "1 Order Fulfilled Shopify Service selected ActiveCampaign AWeber Bonjoro Conver…" at bounding box center [725, 329] width 1128 height 688
click at [626, 373] on div at bounding box center [592, 371] width 79 height 16
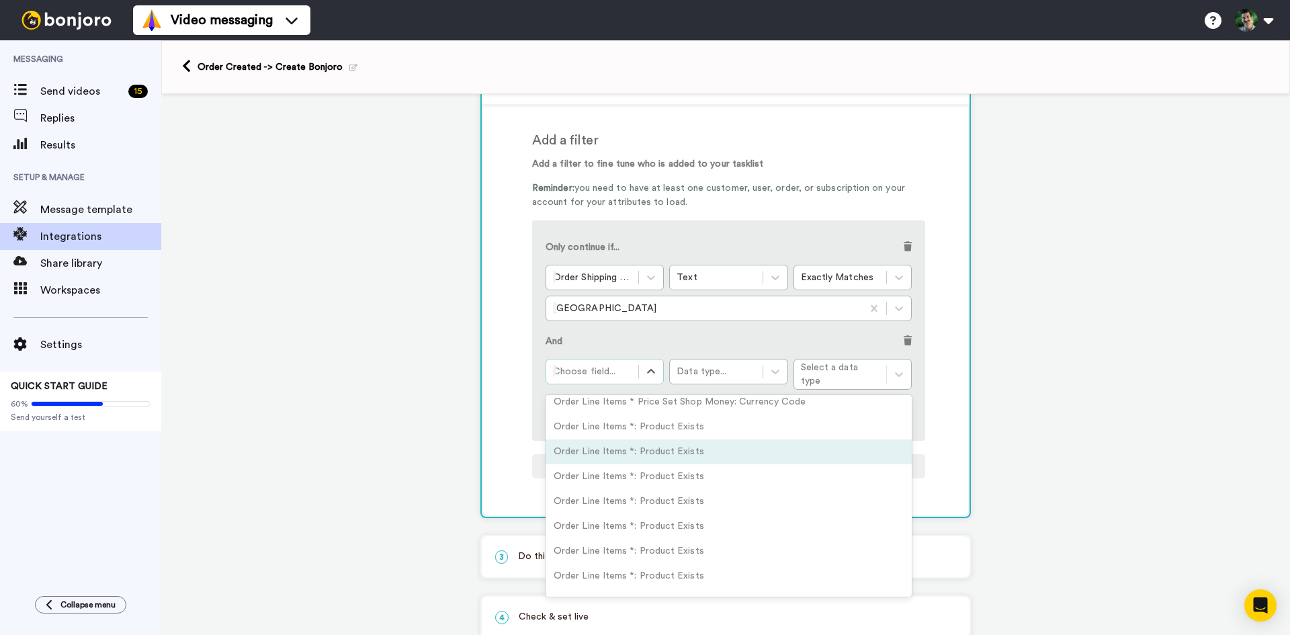
click at [1083, 425] on div "1 Order Fulfilled Shopify Service selected ActiveCampaign AWeber Bonjoro Conver…" at bounding box center [725, 329] width 1128 height 688
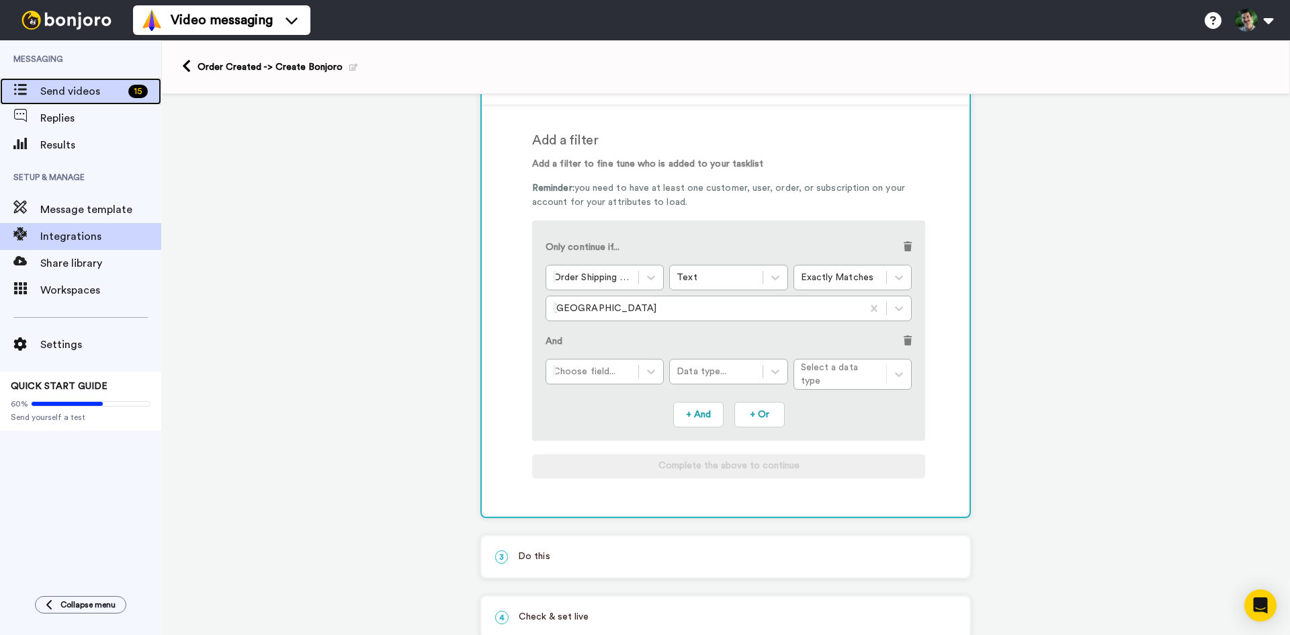
click at [99, 83] on span "Send videos" at bounding box center [81, 91] width 83 height 16
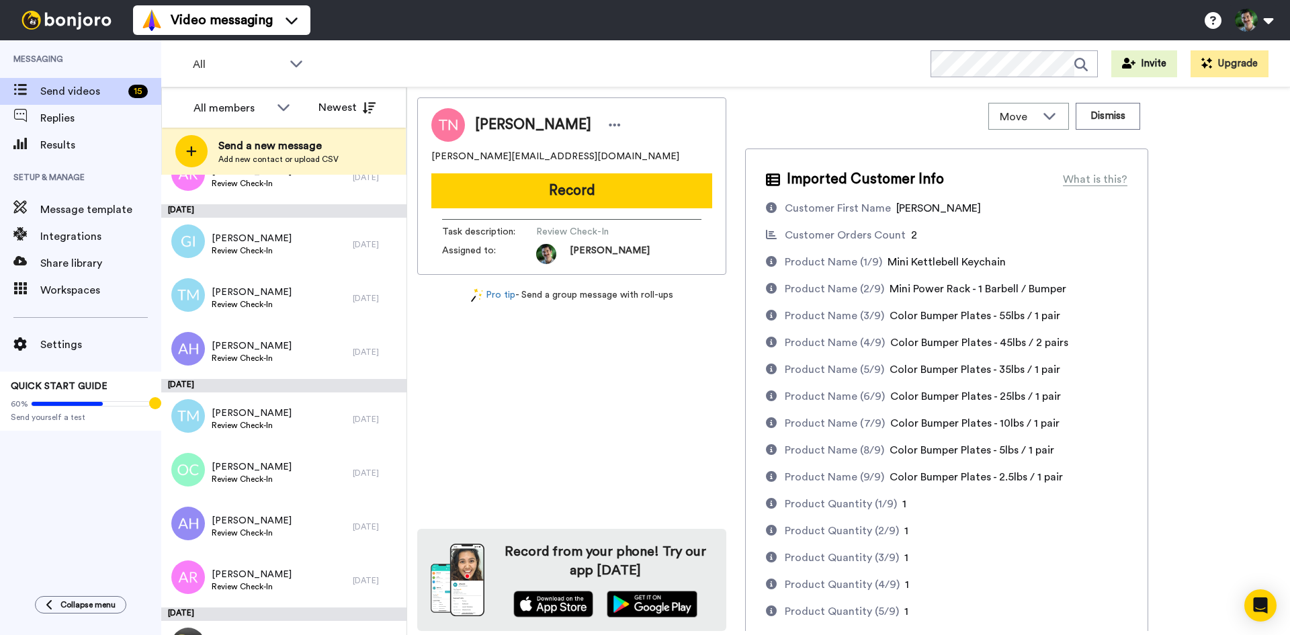
scroll to position [400, 0]
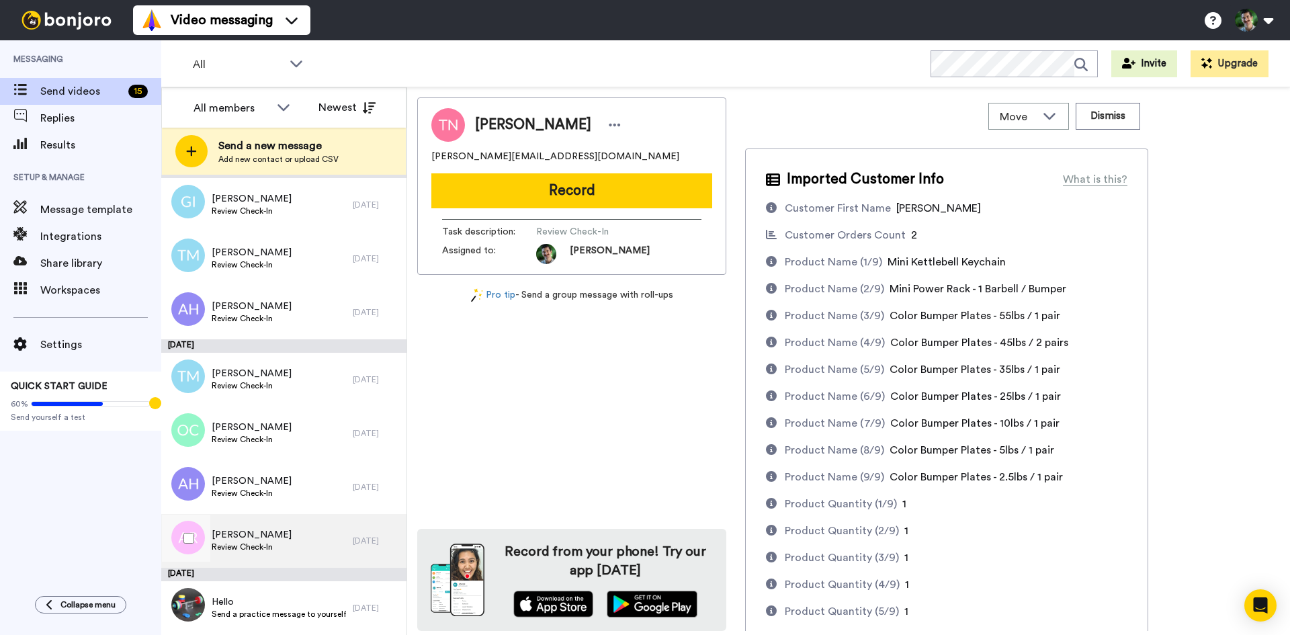
click at [280, 548] on div "Andres Ramos Review Check-In" at bounding box center [256, 541] width 191 height 54
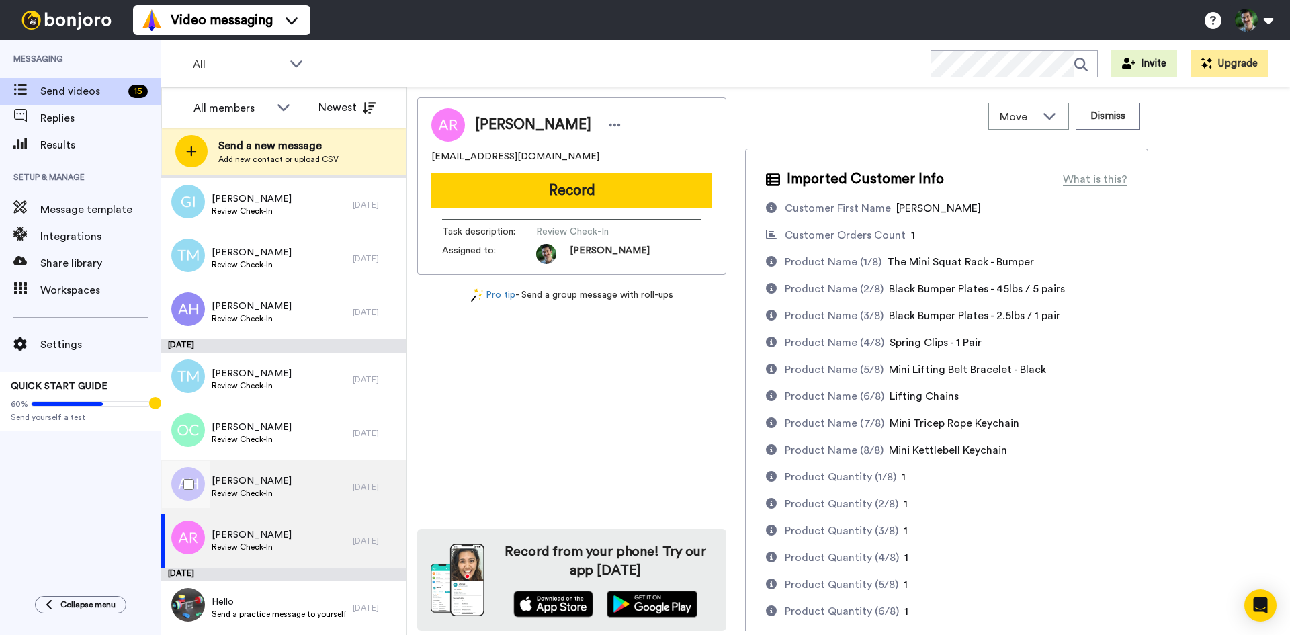
click at [238, 477] on span "Alexandria L Havel" at bounding box center [252, 480] width 80 height 13
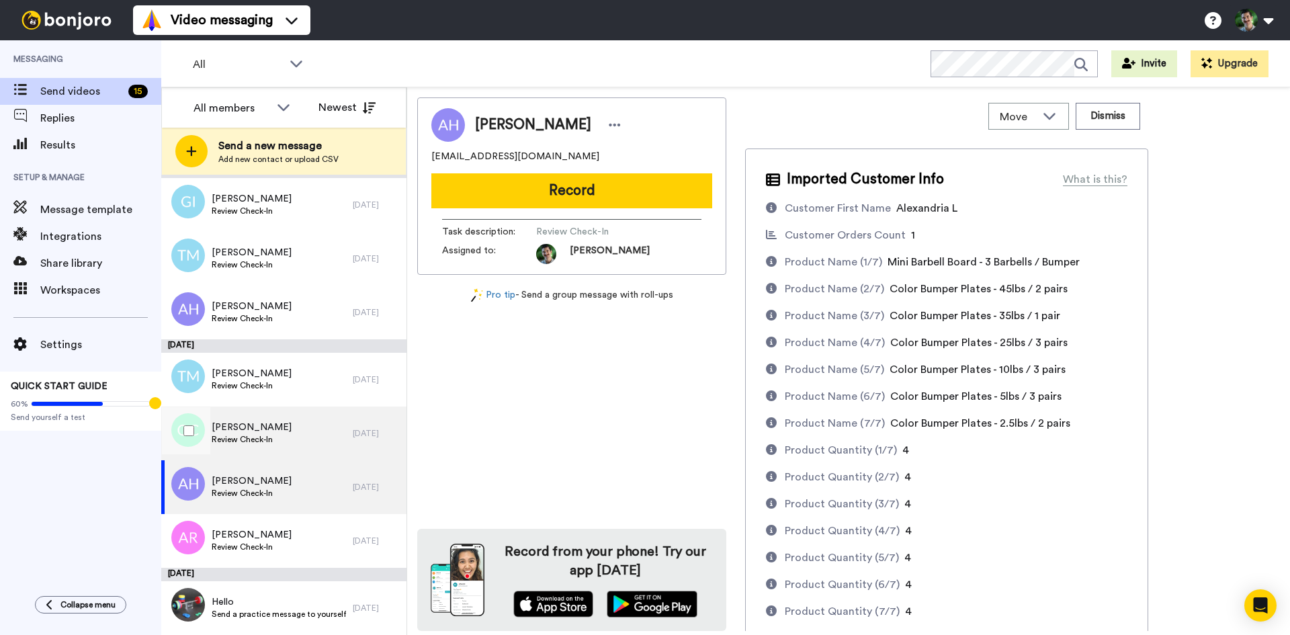
click at [296, 436] on div "Oscar Castro Review Check-In" at bounding box center [256, 433] width 191 height 54
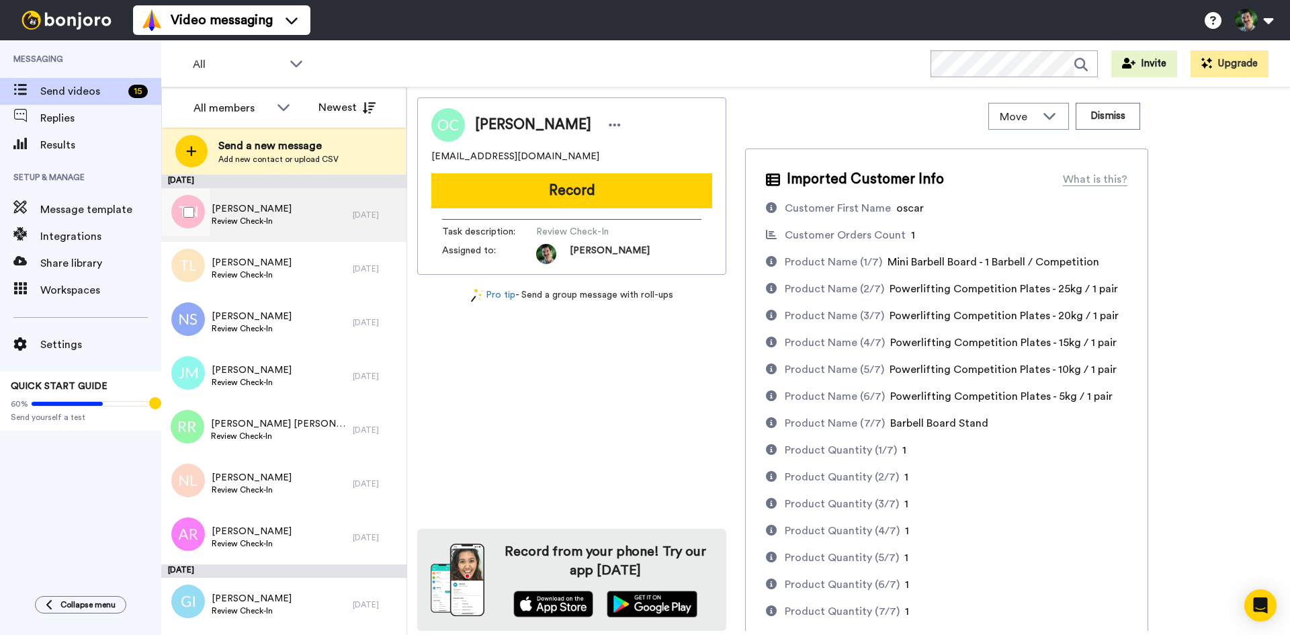
click at [300, 222] on div "Thomas Nagle Review Check-In" at bounding box center [256, 215] width 191 height 54
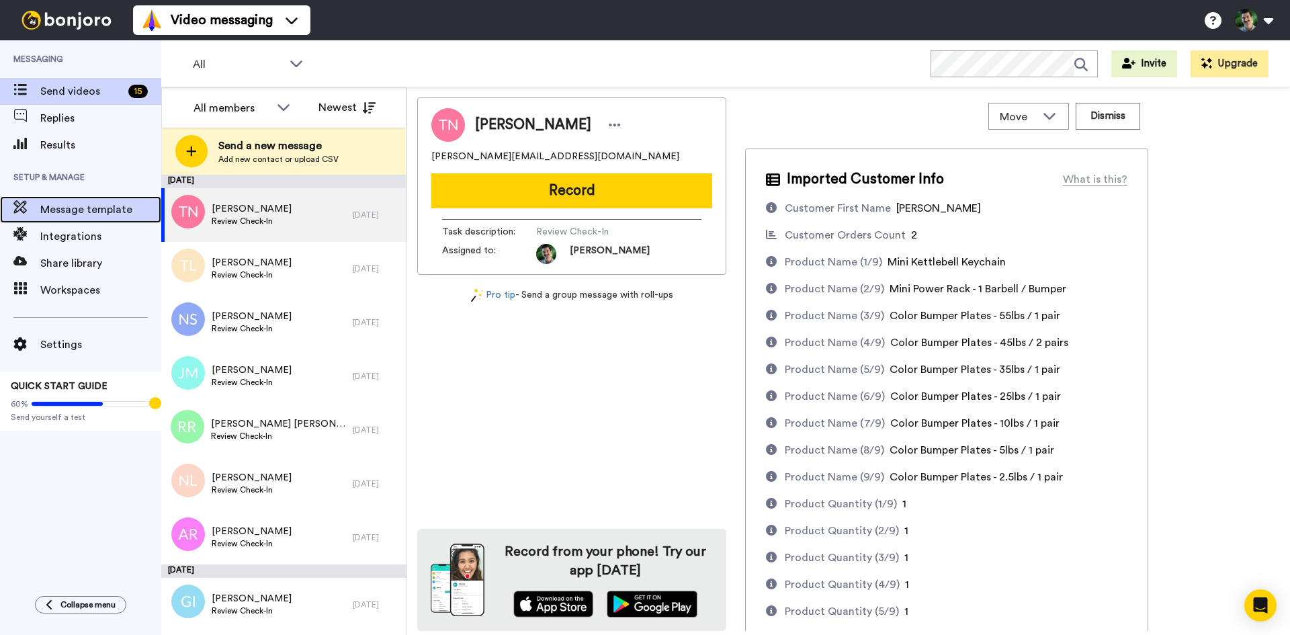
click at [67, 221] on div "Message template" at bounding box center [80, 209] width 161 height 27
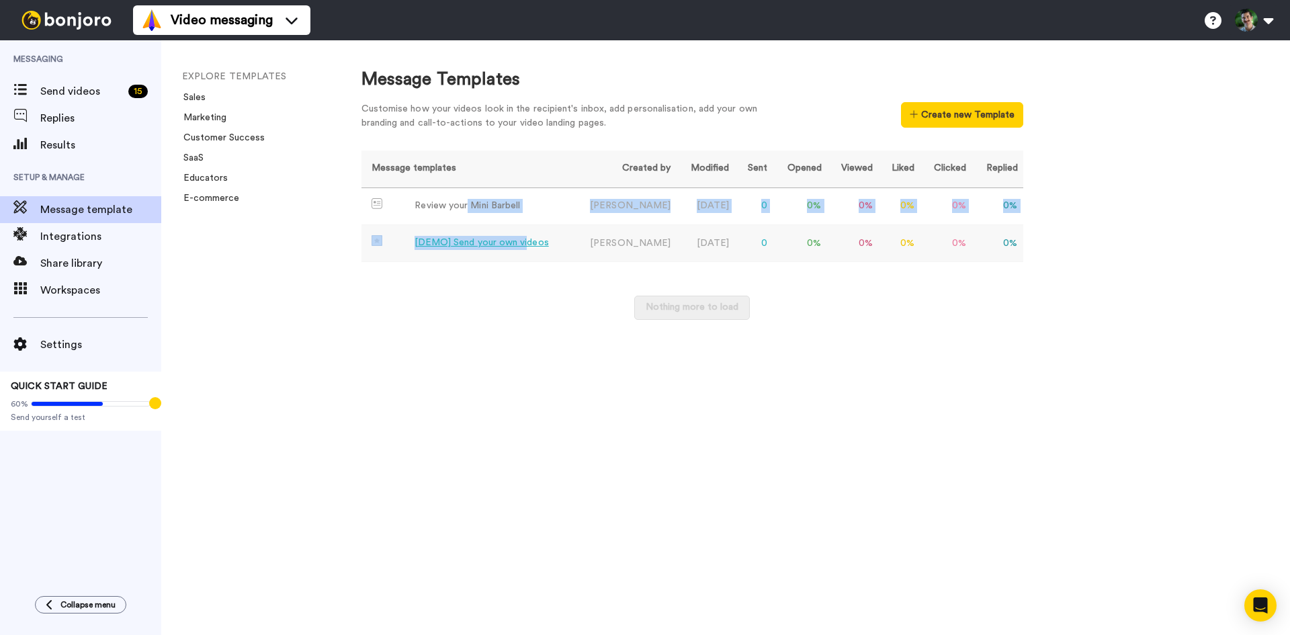
drag, startPoint x: 468, startPoint y: 197, endPoint x: 525, endPoint y: 252, distance: 78.9
click at [525, 252] on tbody "Review your Mini Barbell [PERSON_NAME] [DATE] 0 0 % 0 % 0 % 0 % 0 % [DEMO] Send…" at bounding box center [692, 224] width 662 height 75
click at [525, 252] on td "[DEMO] Send your own videos" at bounding box center [466, 243] width 210 height 37
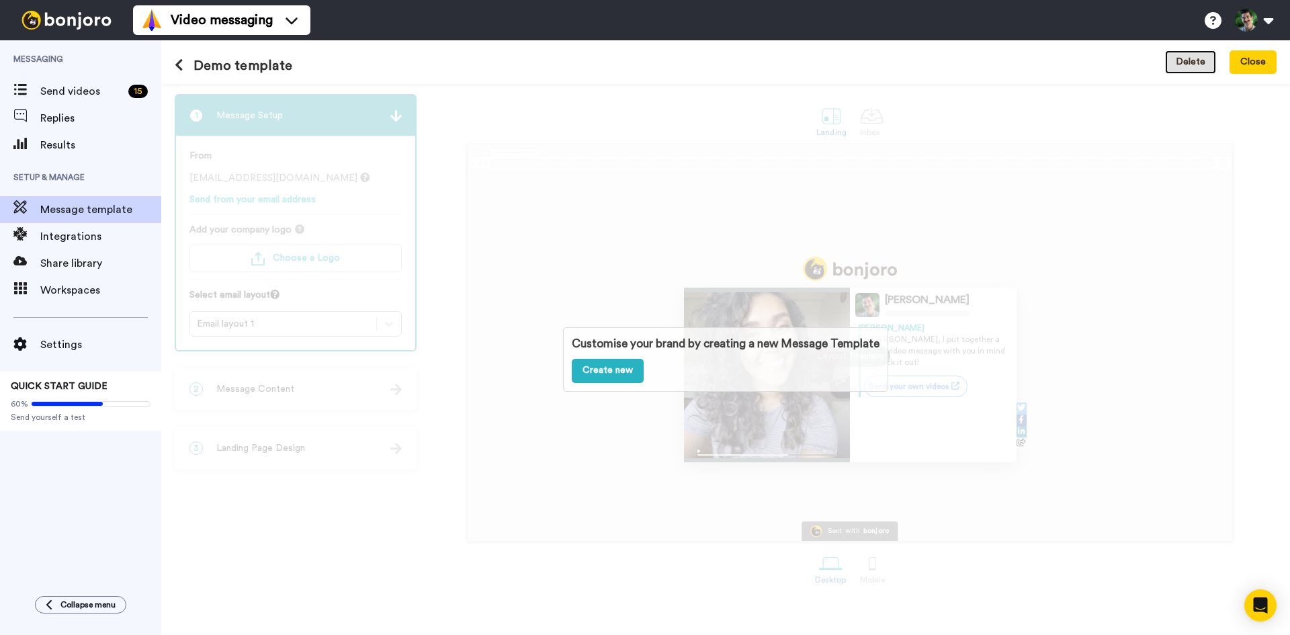
click at [1204, 56] on button "Delete" at bounding box center [1190, 62] width 51 height 24
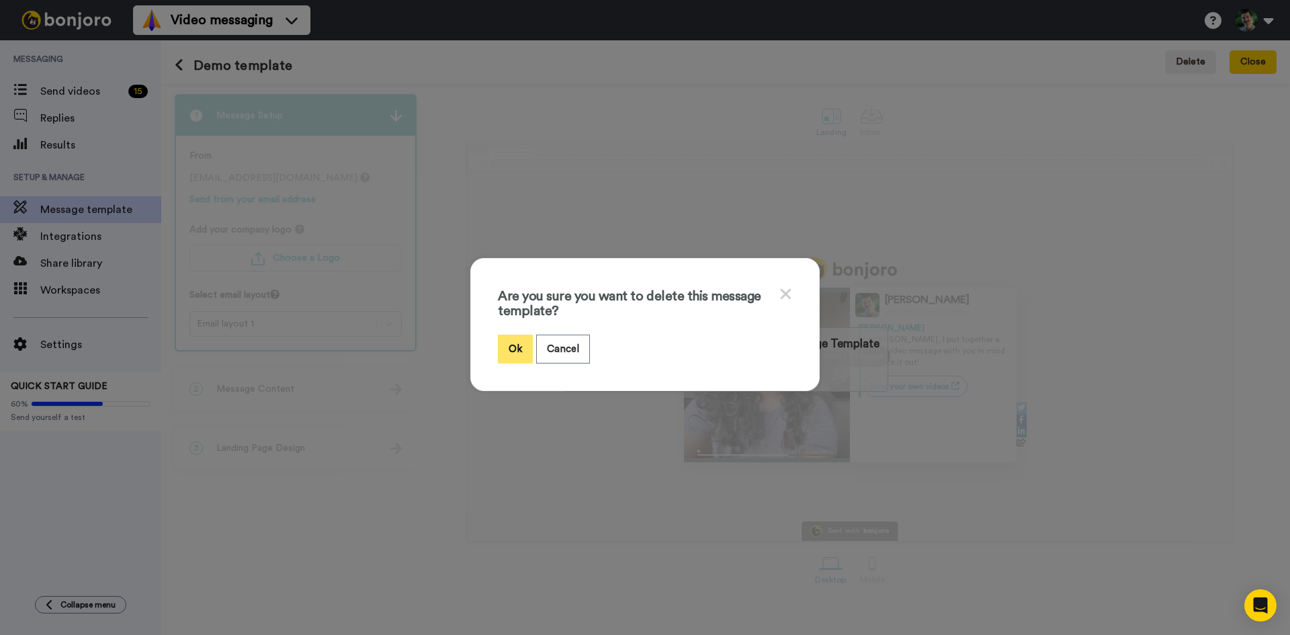
click at [506, 347] on button "Ok" at bounding box center [515, 349] width 35 height 29
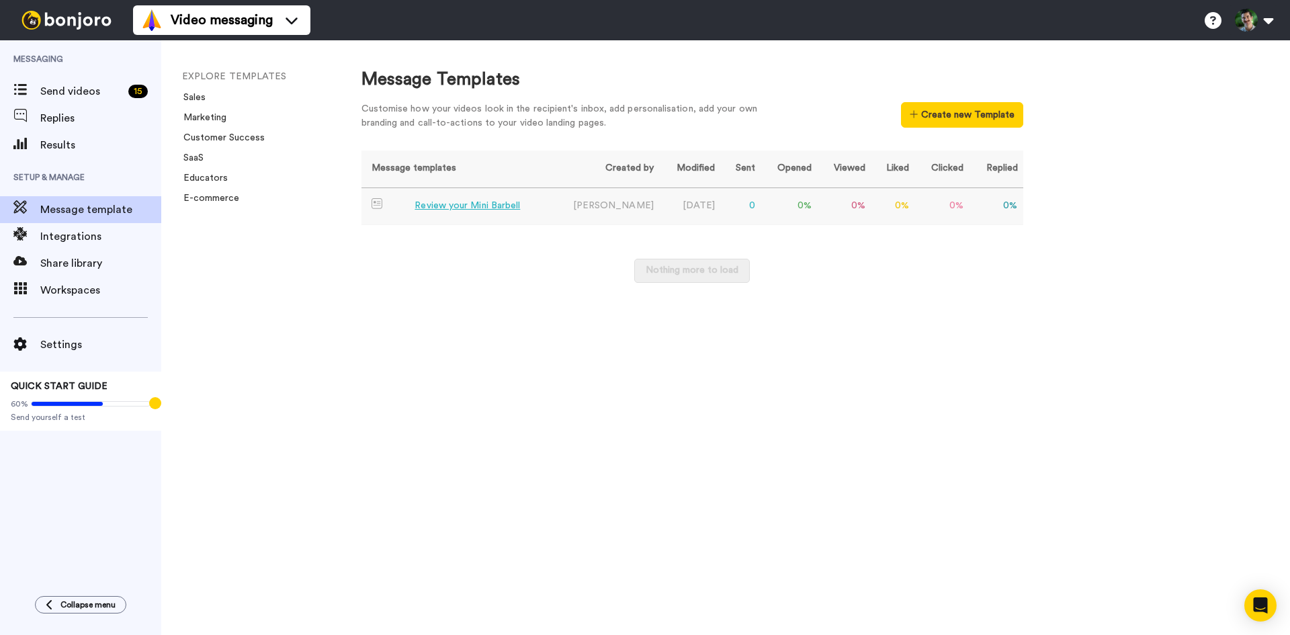
click at [469, 202] on div "Review your Mini Barbell" at bounding box center [466, 206] width 105 height 14
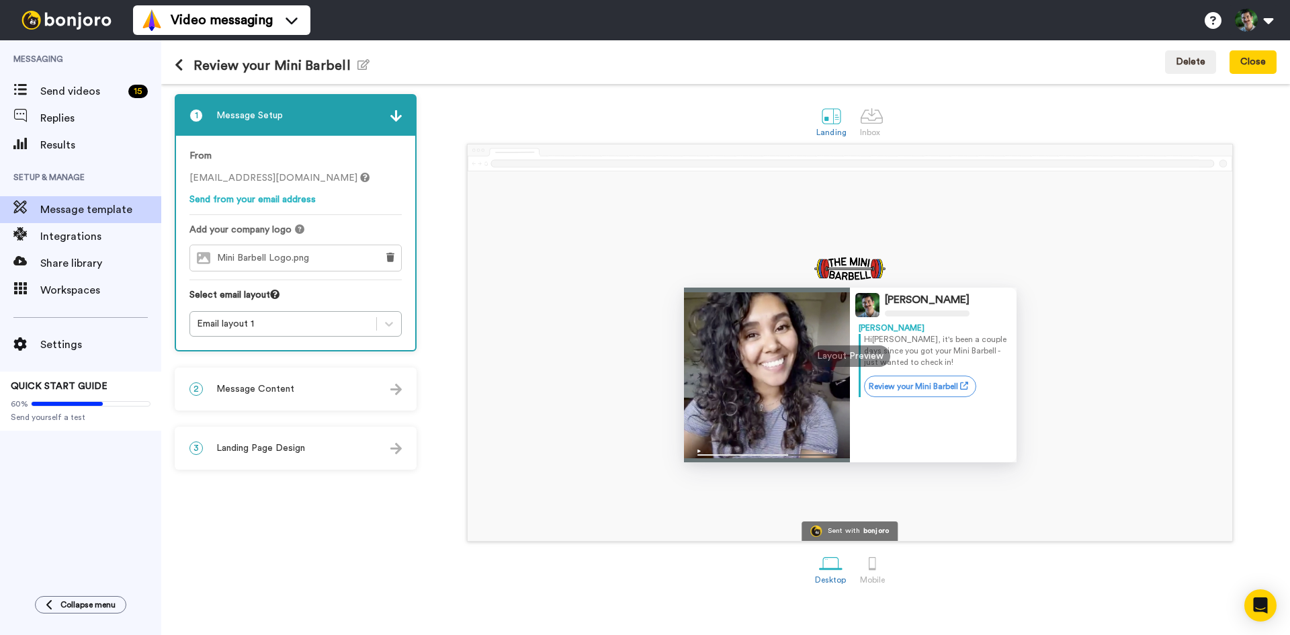
drag, startPoint x: 294, startPoint y: 423, endPoint x: 296, endPoint y: 470, distance: 47.1
click at [296, 470] on div "1 Message Setup From [EMAIL_ADDRESS][DOMAIN_NAME] Send from your email address …" at bounding box center [299, 359] width 249 height 531
click at [264, 198] on link "Send from your email address" at bounding box center [252, 199] width 126 height 9
drag, startPoint x: 148, startPoint y: 195, endPoint x: 144, endPoint y: 211, distance: 16.0
click at [144, 211] on div "Video messaging Switch to Video messaging Settings Discover Help & Support Case…" at bounding box center [645, 317] width 1290 height 635
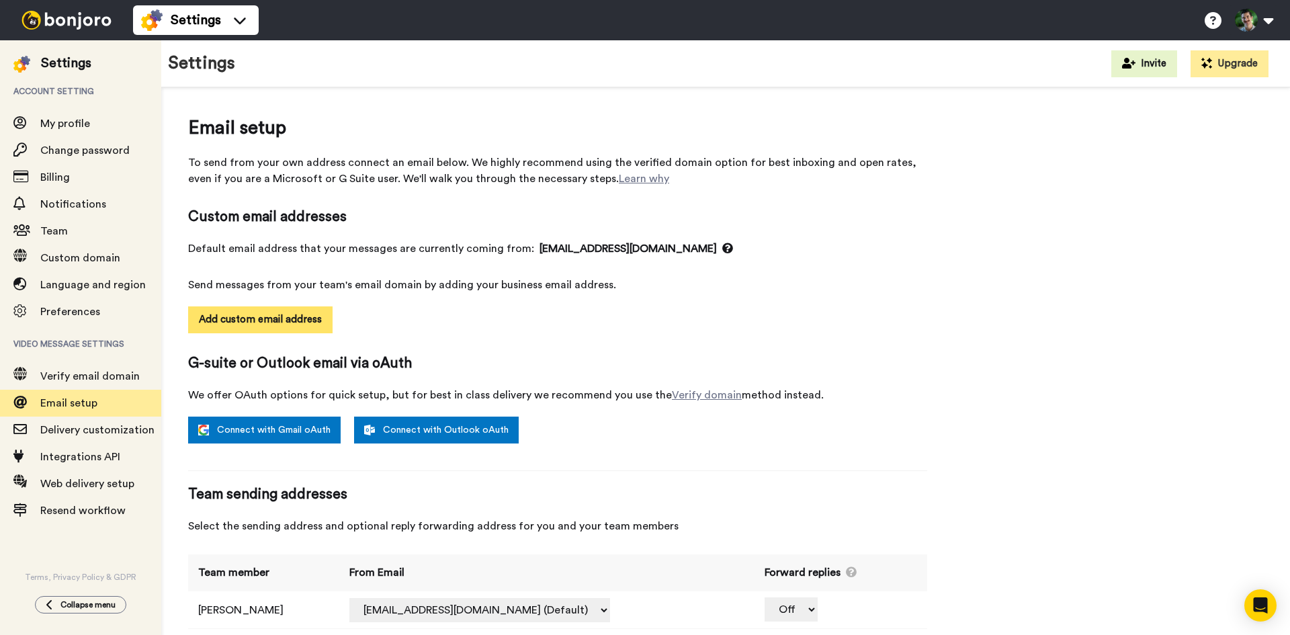
click at [272, 316] on button "Add custom email address" at bounding box center [260, 319] width 144 height 27
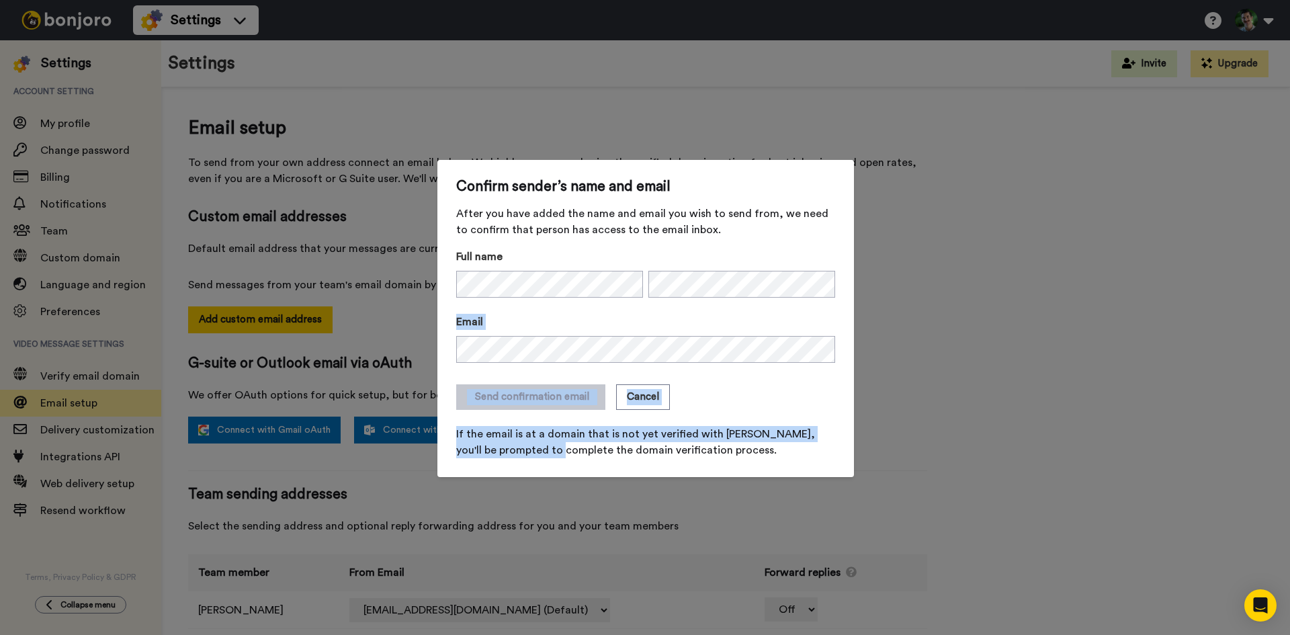
drag, startPoint x: 614, startPoint y: 373, endPoint x: 541, endPoint y: 539, distance: 181.1
click at [541, 539] on div "Confirm sender’s name and email After you have added the name and email you wis…" at bounding box center [645, 317] width 1290 height 635
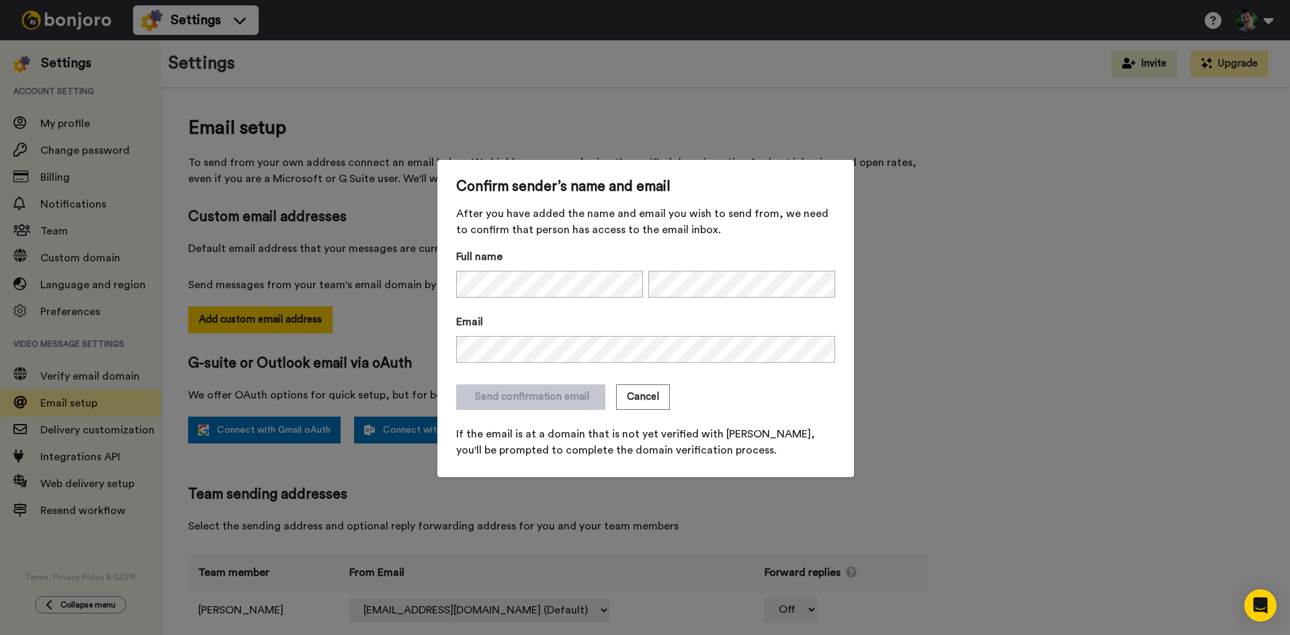
click at [692, 455] on span "If the email is at a domain that is not yet verified with Bonjoro, you'll be pr…" at bounding box center [645, 442] width 379 height 32
click at [529, 400] on button "Send confirmation email" at bounding box center [530, 397] width 149 height 26
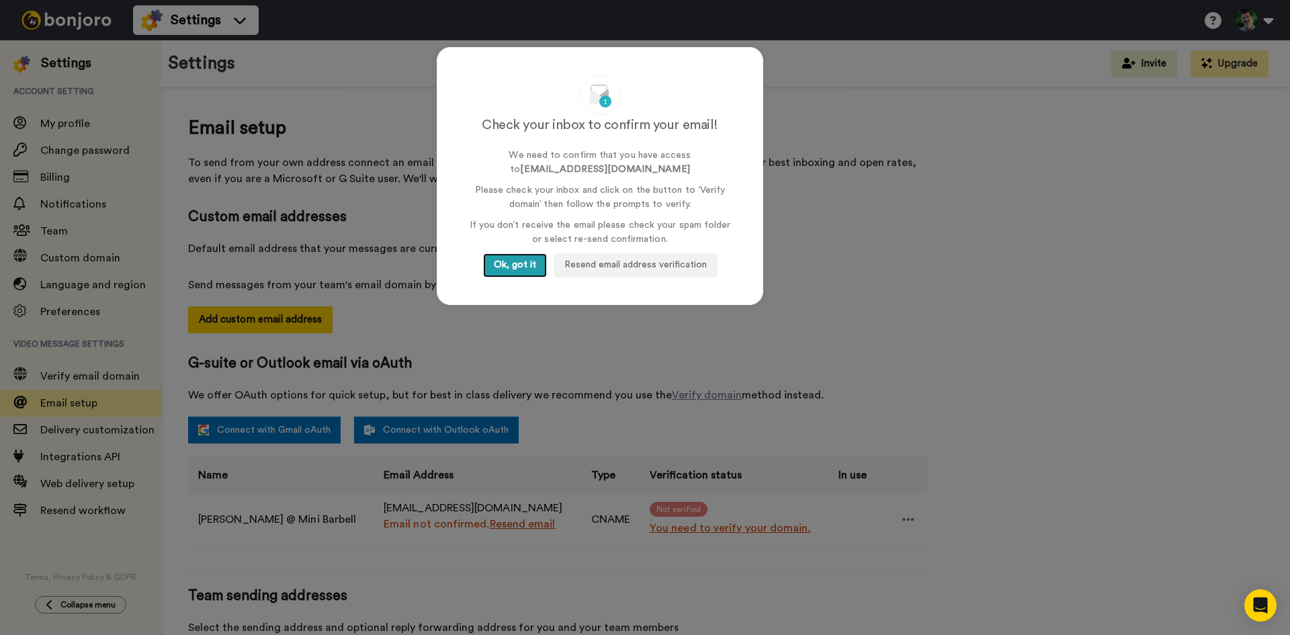
click at [496, 264] on button "Ok, got it" at bounding box center [515, 265] width 64 height 24
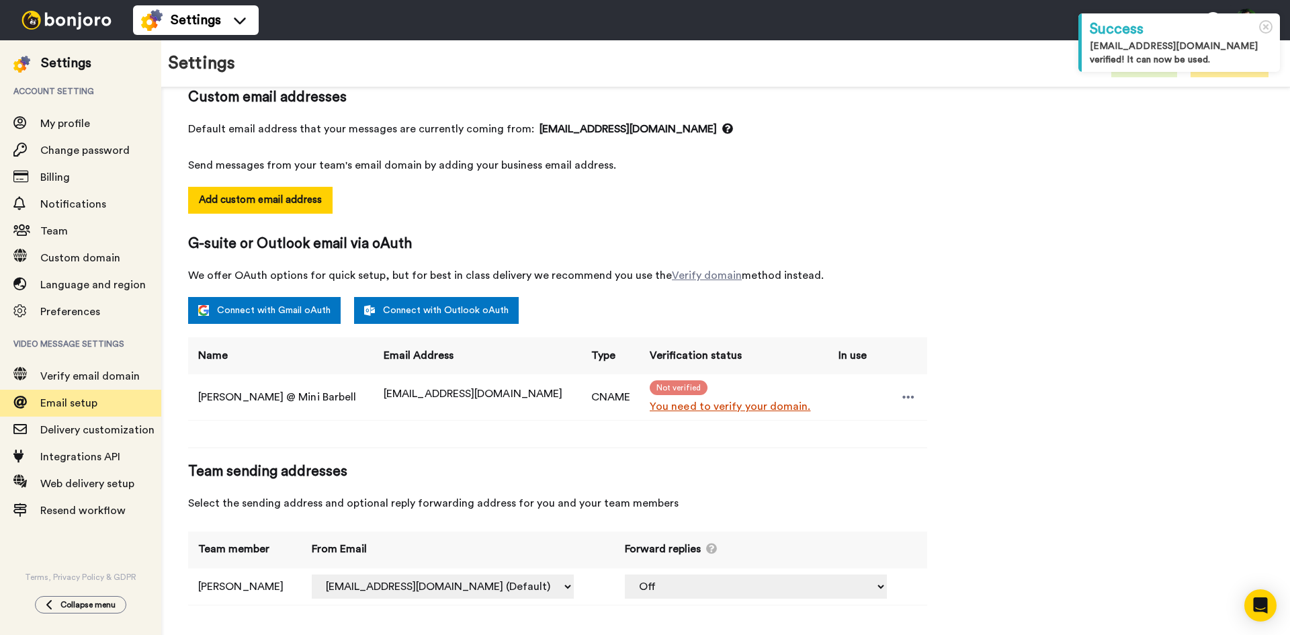
scroll to position [122, 0]
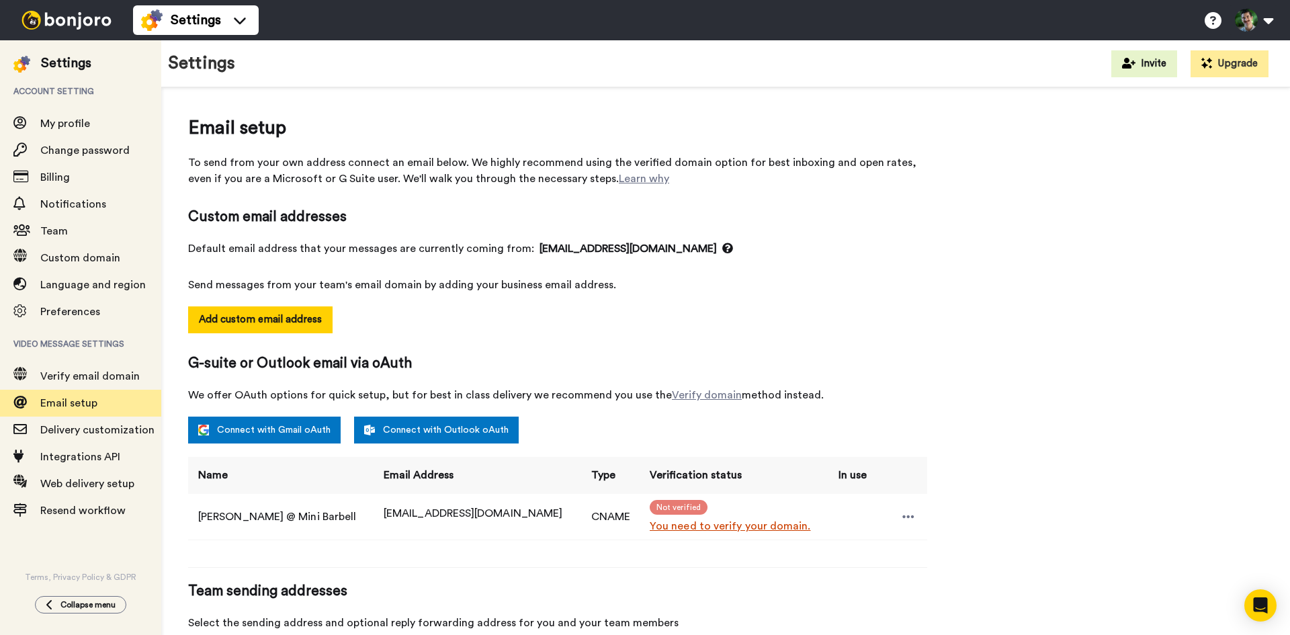
scroll to position [122, 0]
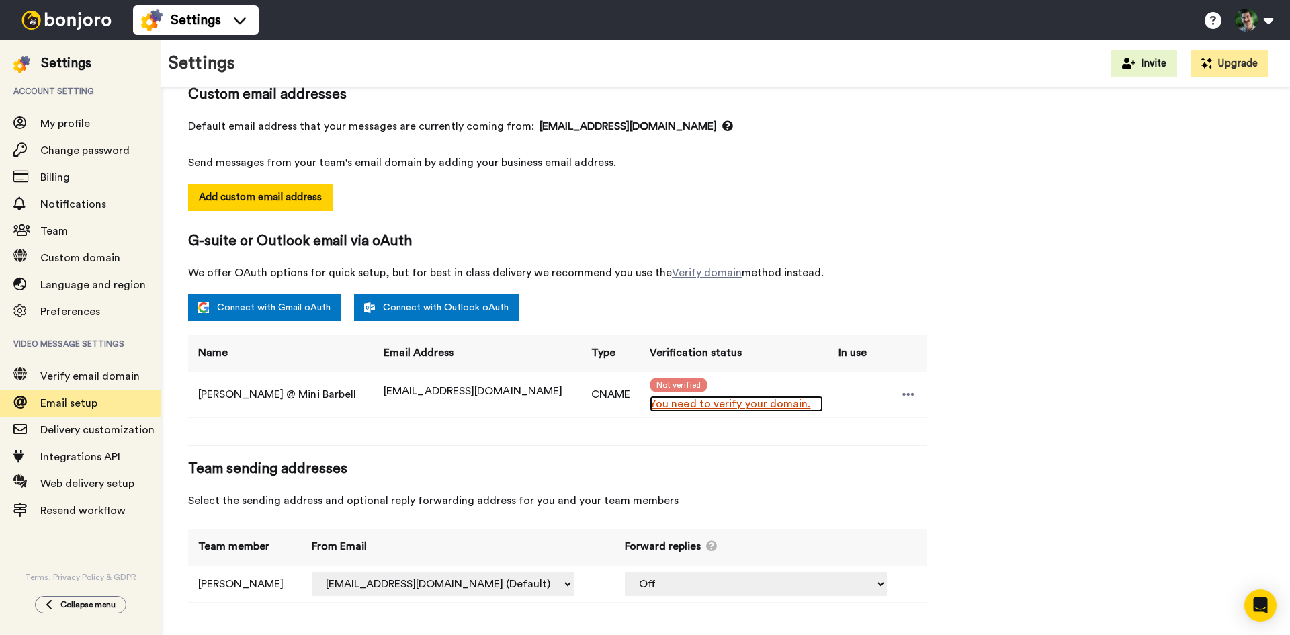
click at [650, 406] on link "You need to verify your domain." at bounding box center [736, 404] width 173 height 16
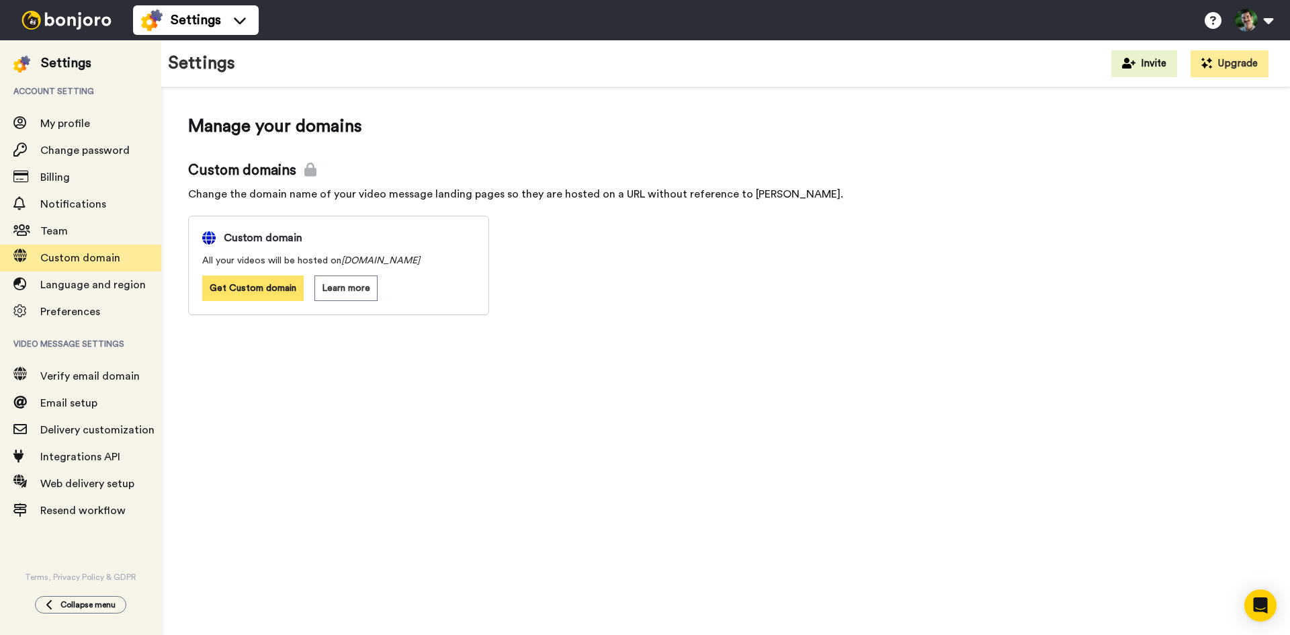
click at [253, 286] on button "Get Custom domain" at bounding box center [252, 288] width 101 height 26
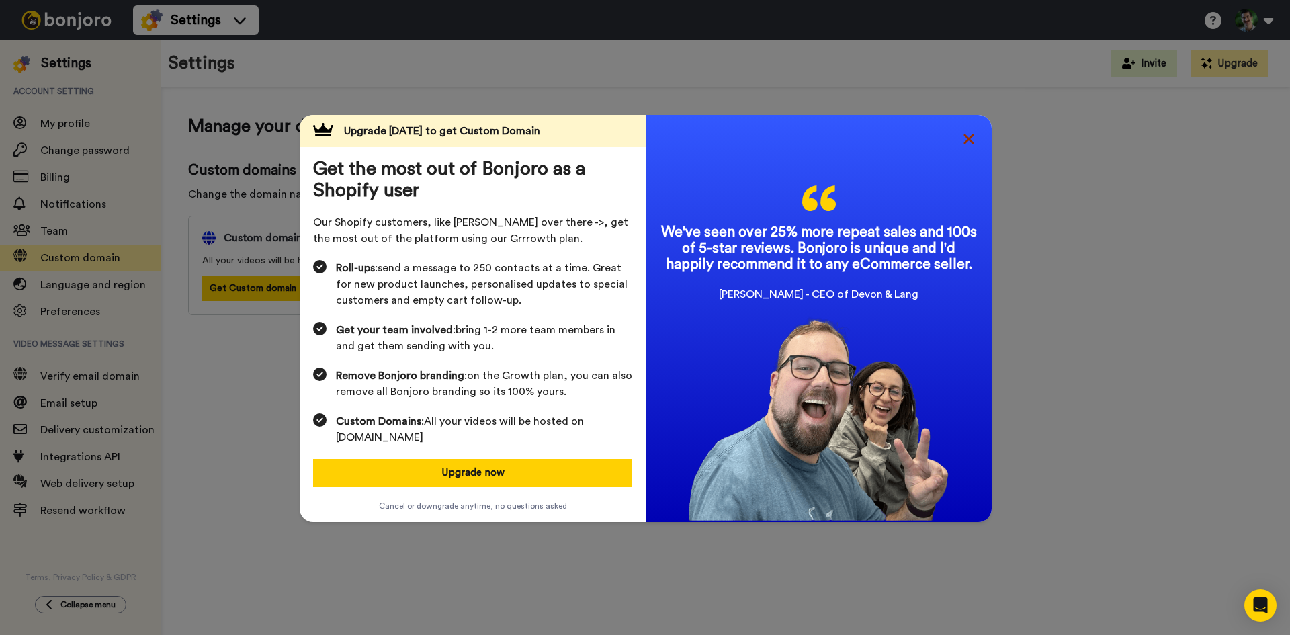
click at [963, 140] on icon at bounding box center [968, 139] width 10 height 10
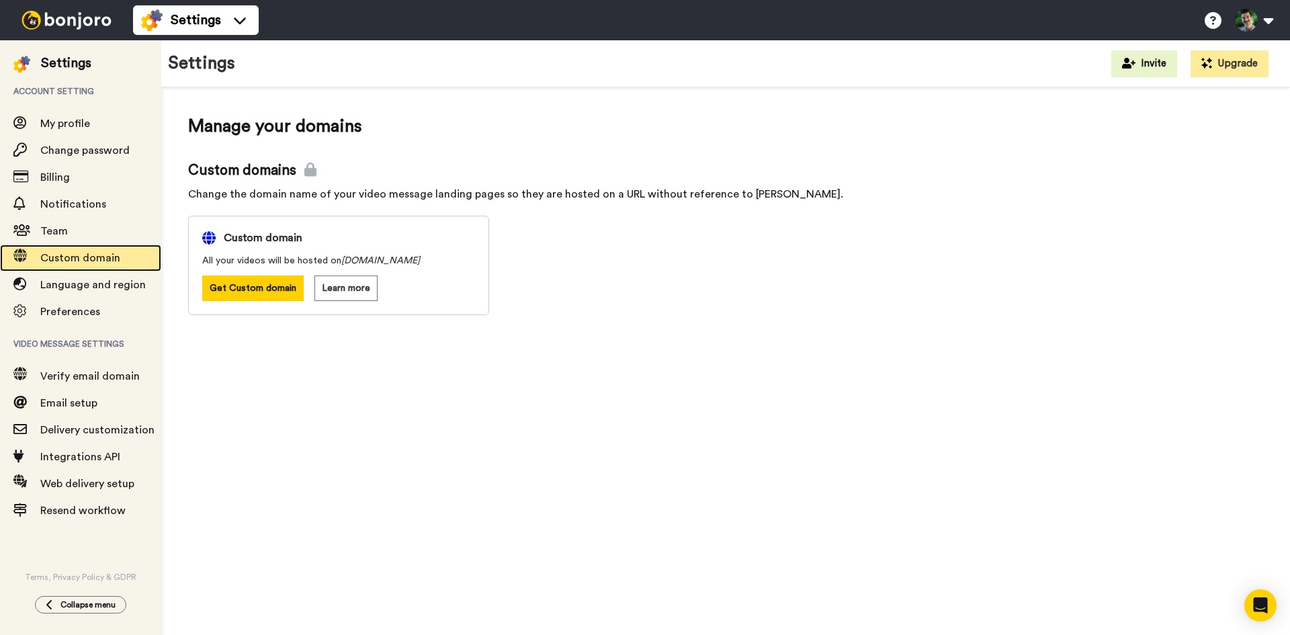
click at [99, 264] on span "Custom domain" at bounding box center [100, 258] width 121 height 16
